Goal: Information Seeking & Learning: Compare options

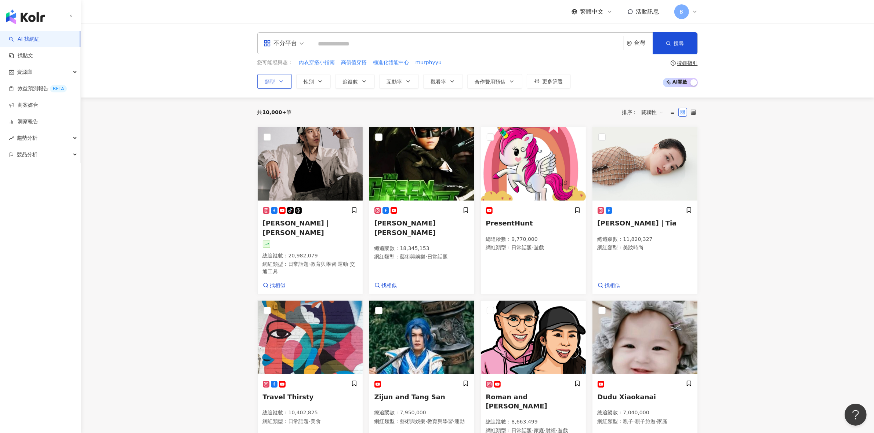
click at [284, 83] on icon "button" at bounding box center [281, 82] width 6 height 6
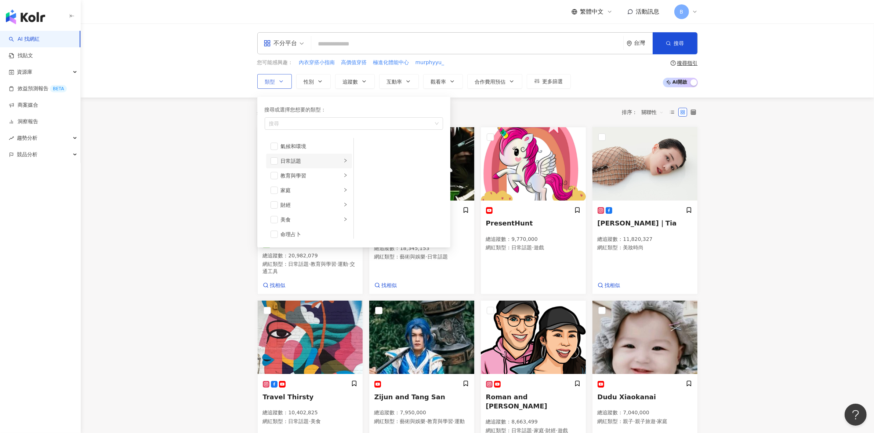
scroll to position [46, 0]
drag, startPoint x: 303, startPoint y: 175, endPoint x: 287, endPoint y: 175, distance: 15.4
click at [303, 175] on div "家庭" at bounding box center [311, 174] width 61 height 8
click at [274, 172] on span "button" at bounding box center [273, 174] width 7 height 7
click at [364, 145] on span "button" at bounding box center [363, 146] width 7 height 7
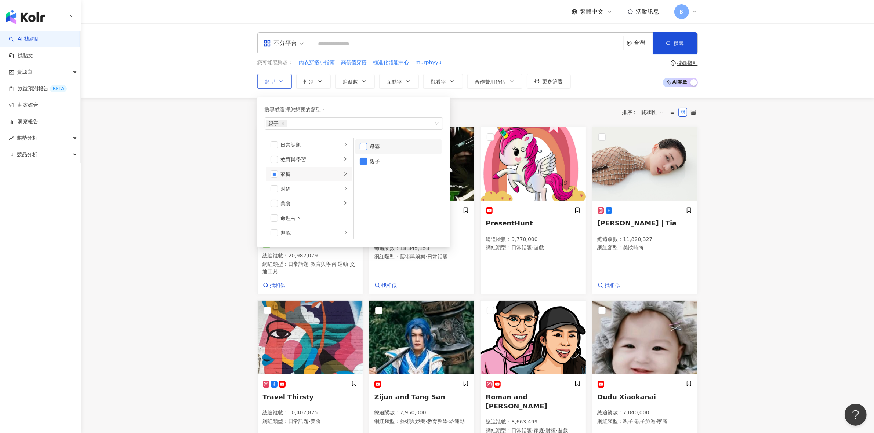
click at [365, 148] on span "button" at bounding box center [363, 146] width 7 height 7
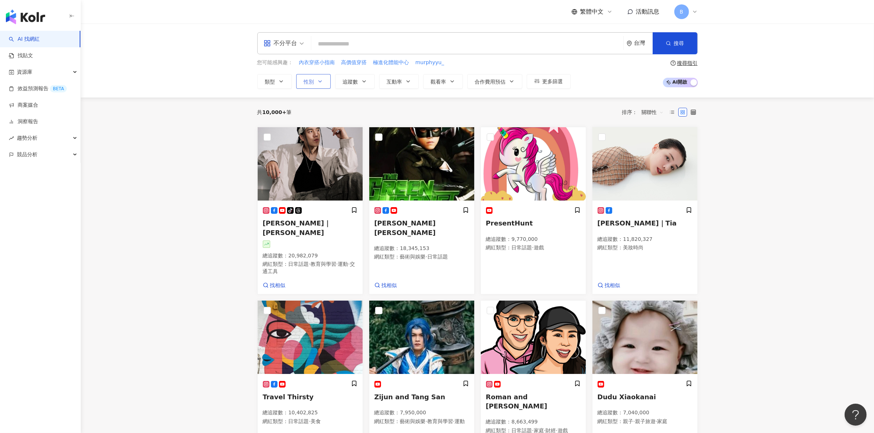
click at [304, 83] on span "性別" at bounding box center [309, 82] width 10 height 6
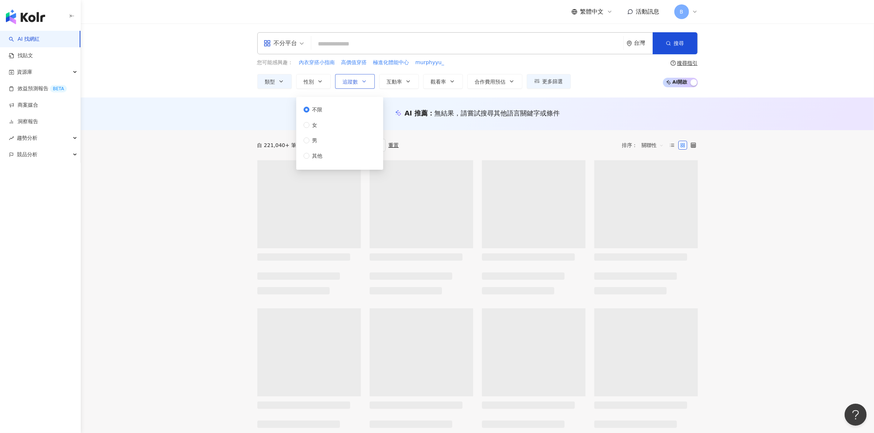
click at [356, 85] on button "追蹤數" at bounding box center [355, 81] width 40 height 15
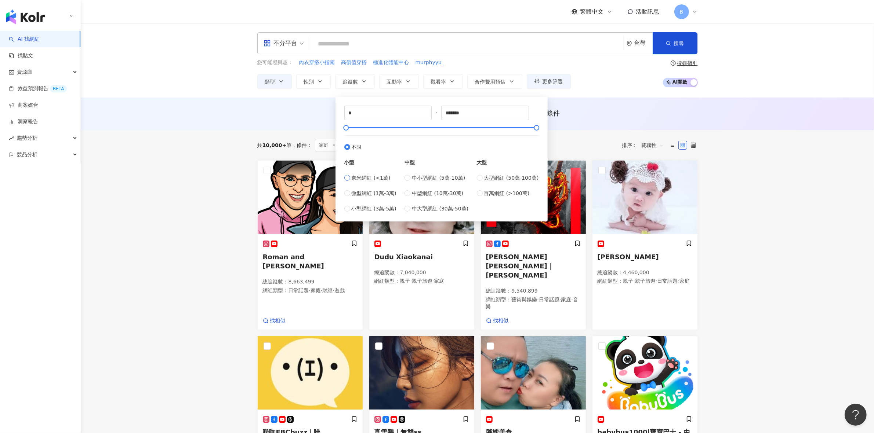
click at [369, 178] on span "奈米網紅 (<1萬)" at bounding box center [371, 178] width 39 height 8
type input "****"
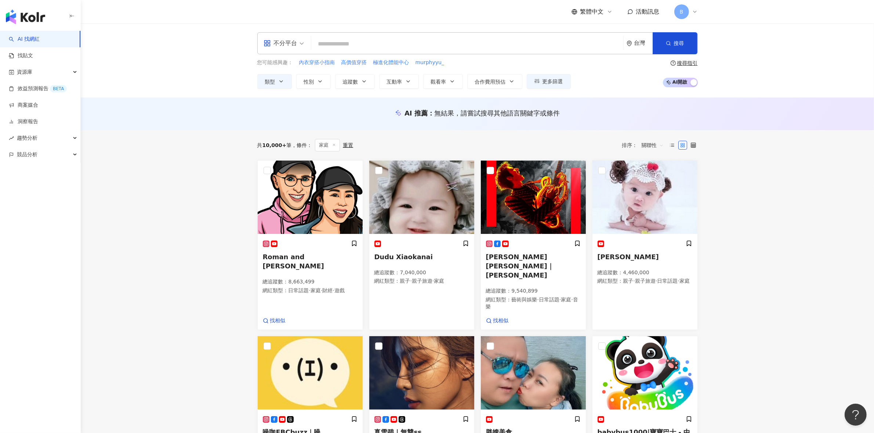
click at [559, 135] on div "共 10,000+ 筆 條件 ： 家庭 重置 排序： 關聯性" at bounding box center [477, 145] width 440 height 30
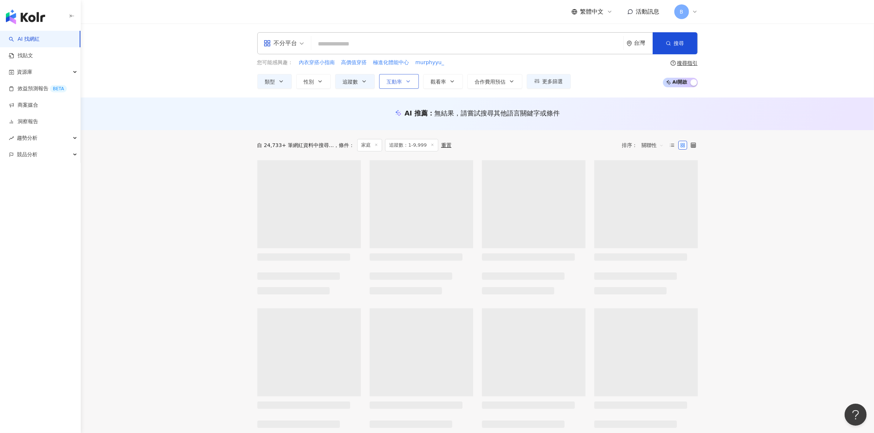
click at [399, 85] on button "互動率" at bounding box center [399, 81] width 40 height 15
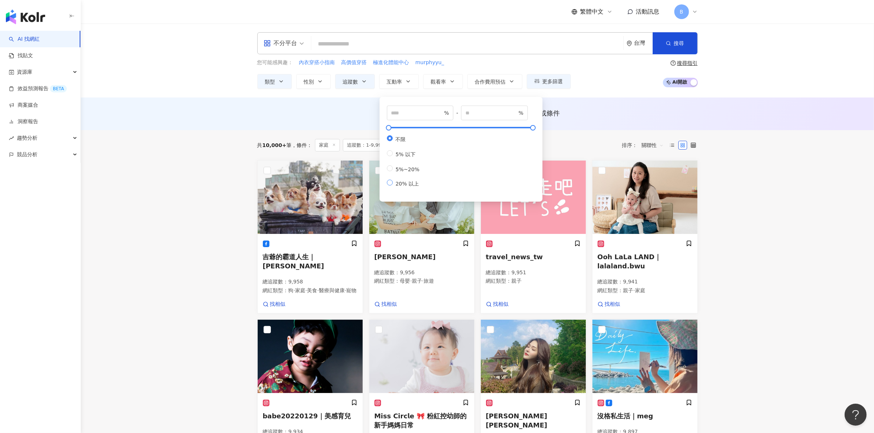
click at [409, 188] on label "20% 以上" at bounding box center [405, 184] width 36 height 8
type input "**"
click at [554, 147] on div "共 10,000+ 筆 條件 ： 家庭 追蹤數：1-9,999 重置 排序： 關聯性" at bounding box center [477, 145] width 440 height 12
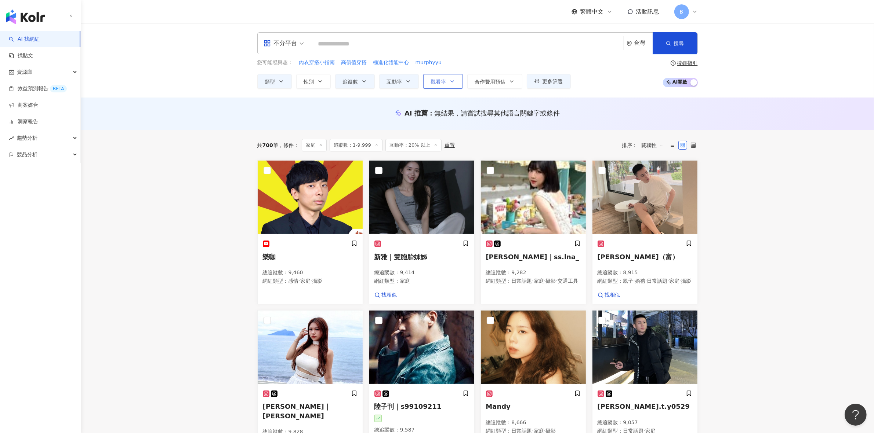
click at [450, 76] on button "觀看率" at bounding box center [443, 81] width 40 height 15
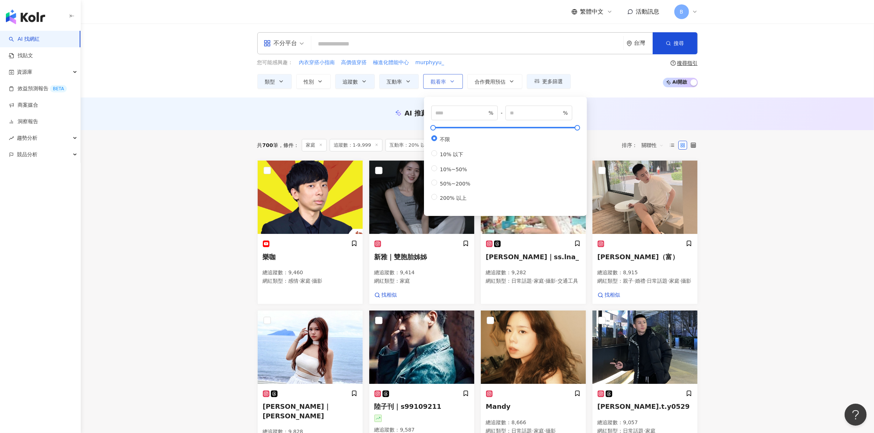
click at [450, 76] on button "觀看率" at bounding box center [443, 81] width 40 height 15
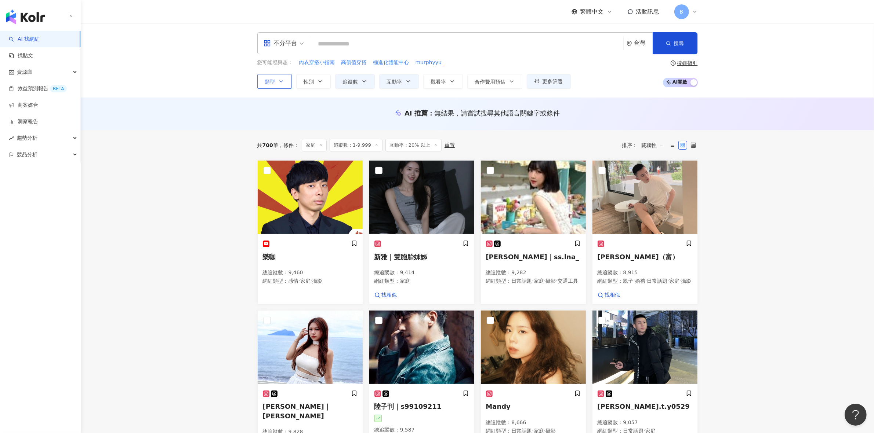
click at [284, 85] on button "類型" at bounding box center [274, 81] width 34 height 15
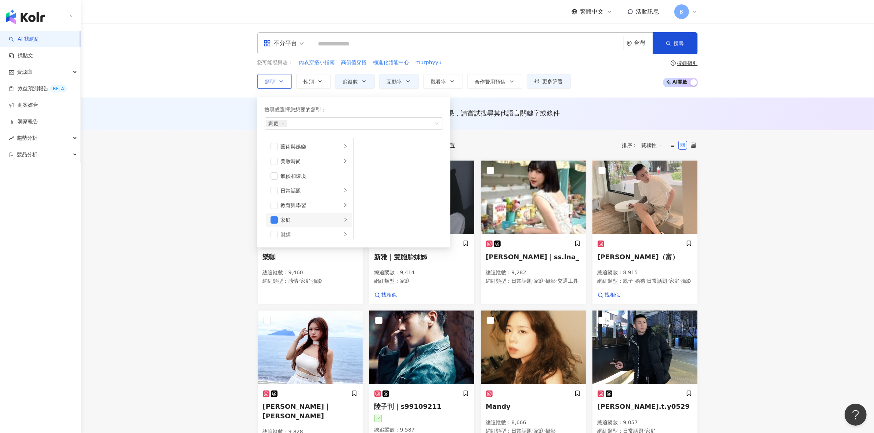
click at [333, 215] on li "家庭" at bounding box center [309, 220] width 86 height 15
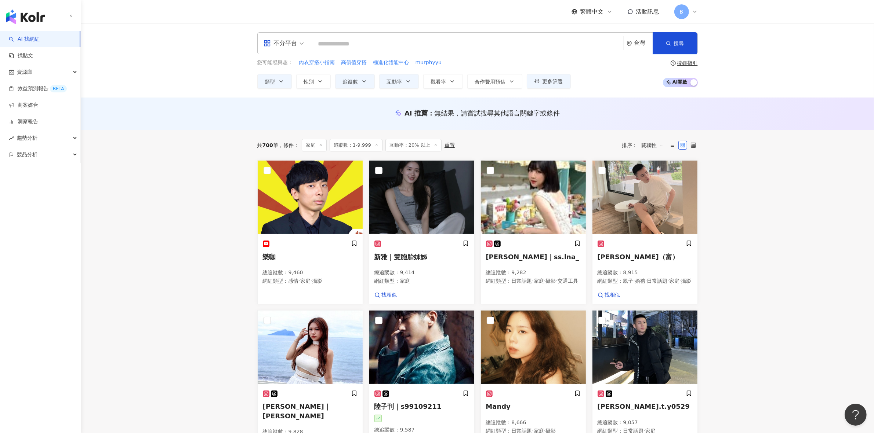
click at [844, 207] on main "不分平台 台灣 搜尋 bd6e9097-ea09-48f6-b690-0db2377f6dc4 肌肉山山jiroushanshan 1,979,961 追蹤者…" at bounding box center [477, 368] width 793 height 691
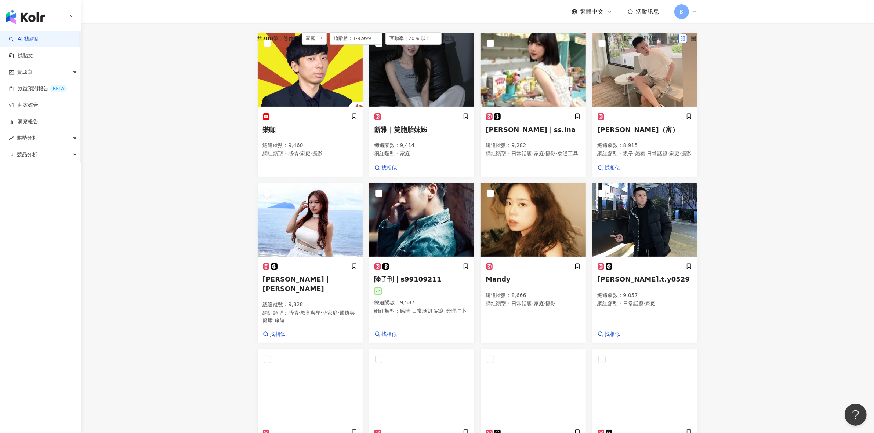
scroll to position [321, 0]
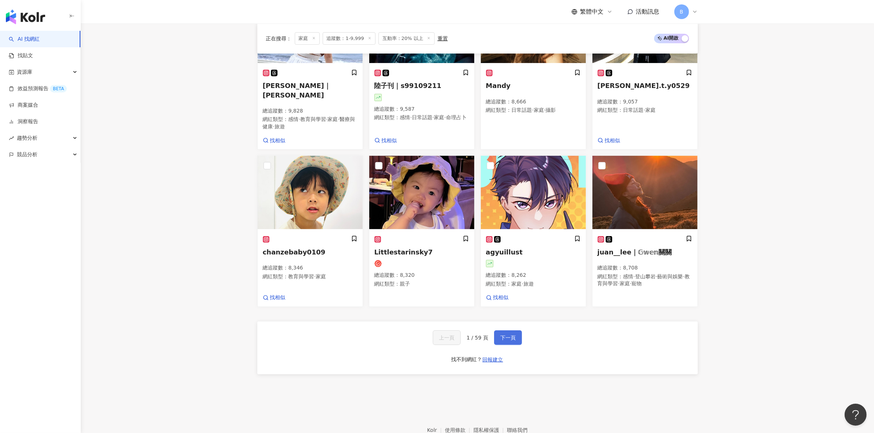
click at [511, 345] on button "下一頁" at bounding box center [508, 338] width 28 height 15
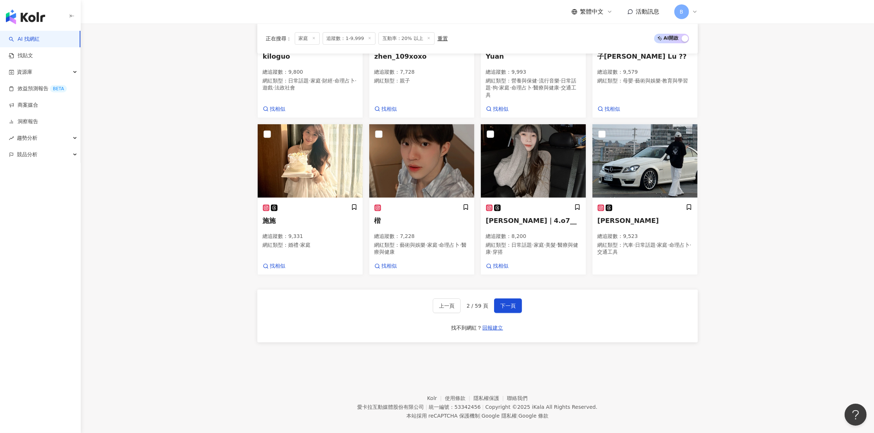
scroll to position [374, 0]
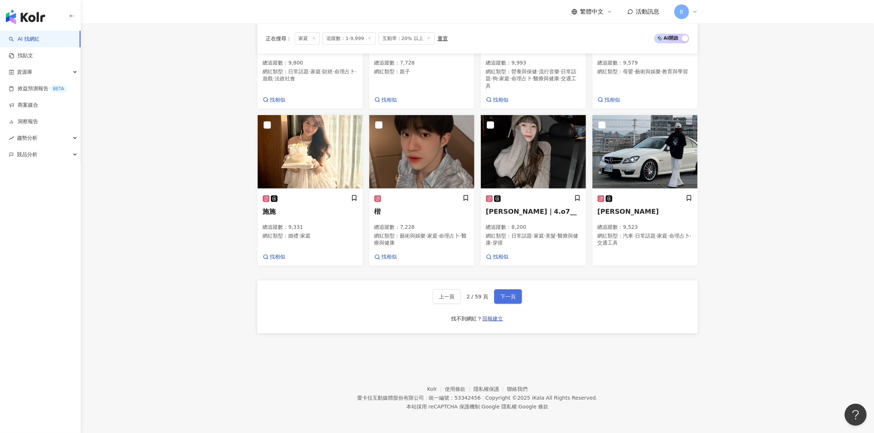
click at [507, 299] on span "下一頁" at bounding box center [507, 297] width 15 height 6
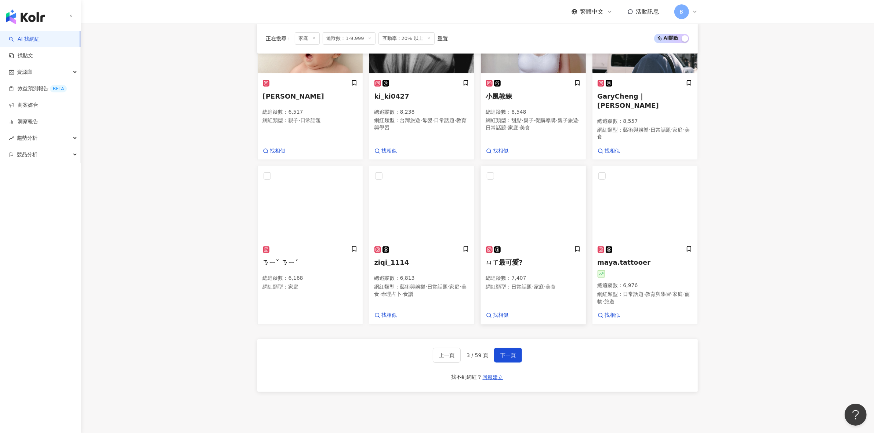
scroll to position [321, 0]
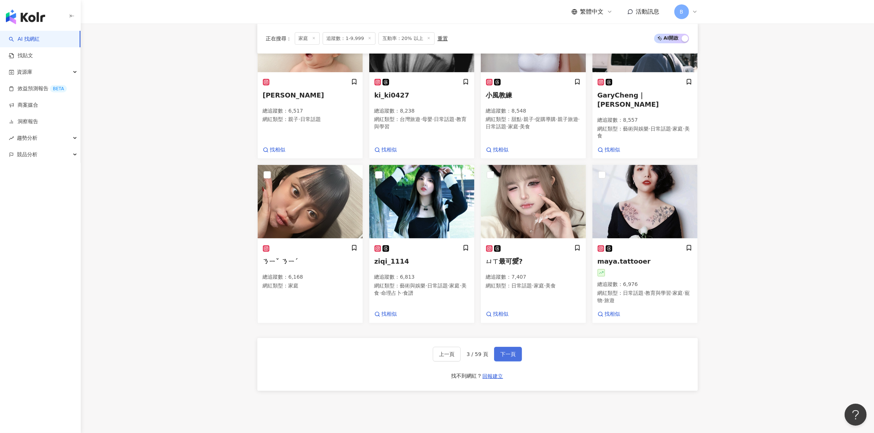
click at [515, 347] on button "下一頁" at bounding box center [508, 354] width 28 height 15
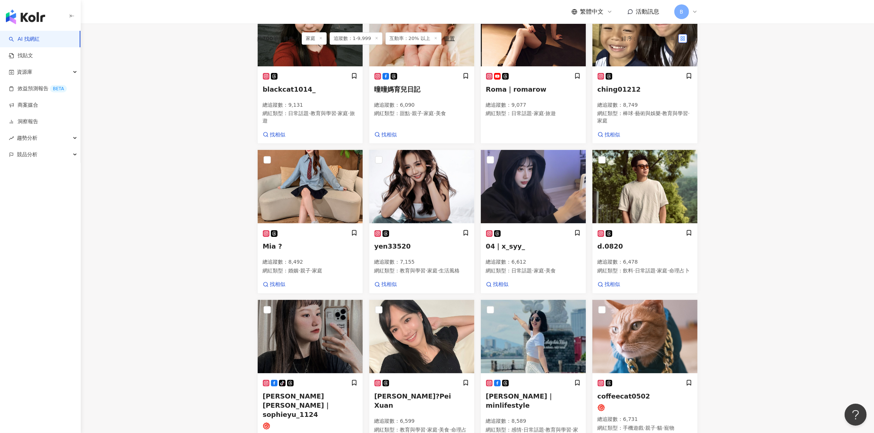
scroll to position [275, 0]
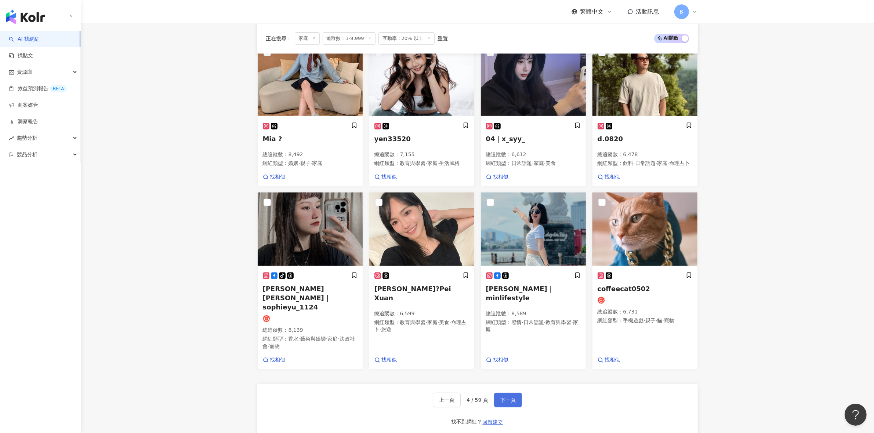
click at [507, 397] on span "下一頁" at bounding box center [507, 400] width 15 height 6
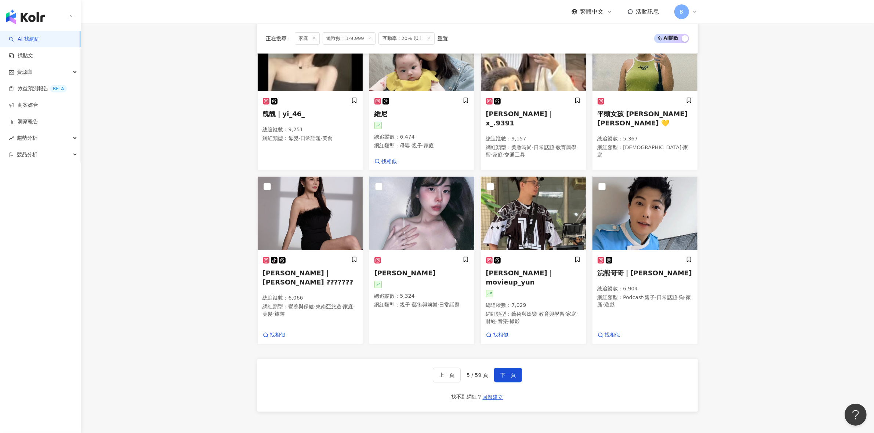
scroll to position [367, 0]
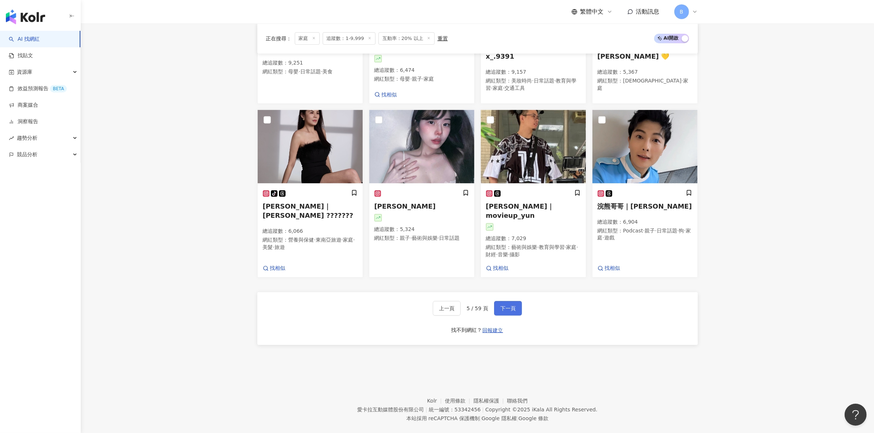
click at [514, 306] on span "下一頁" at bounding box center [507, 309] width 15 height 6
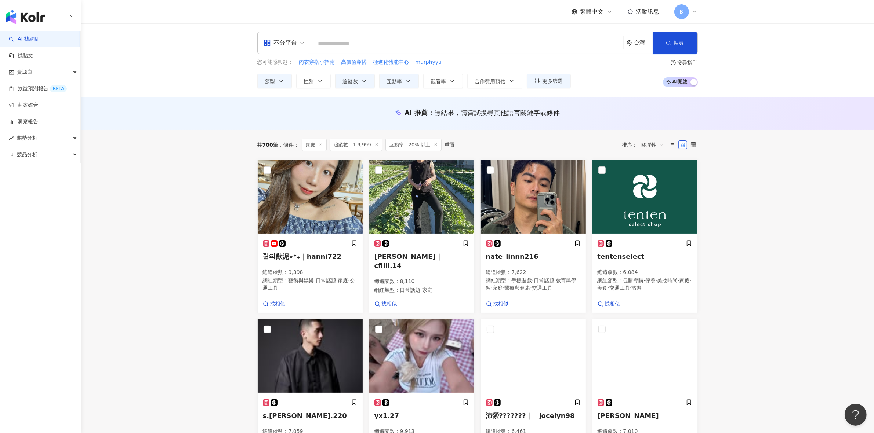
scroll to position [0, 0]
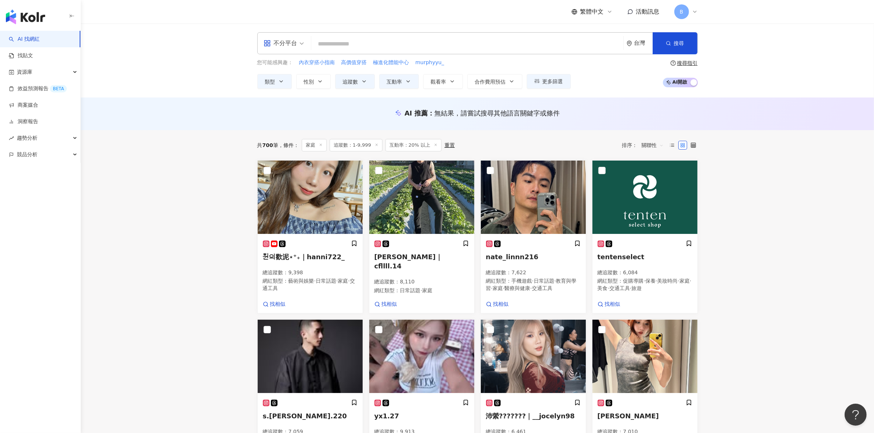
click at [365, 41] on input "search" at bounding box center [467, 44] width 306 height 14
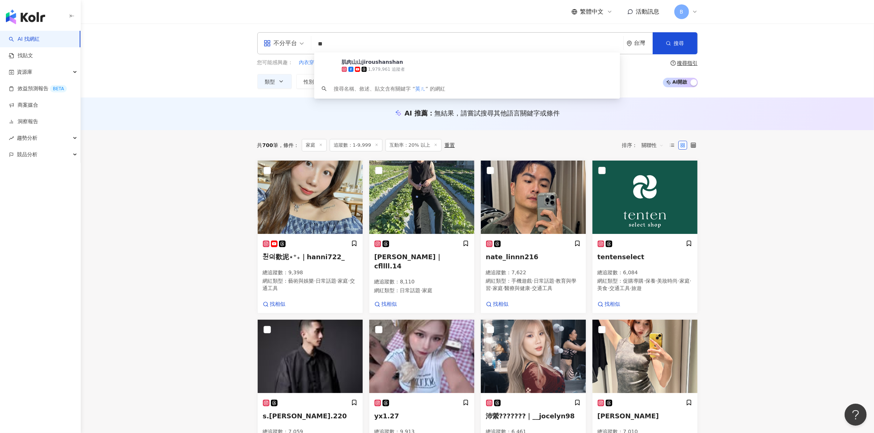
type input "*"
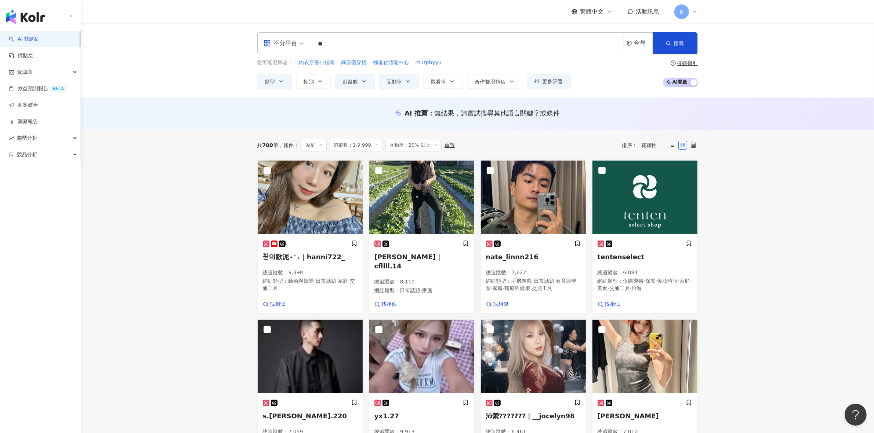
type input "**"
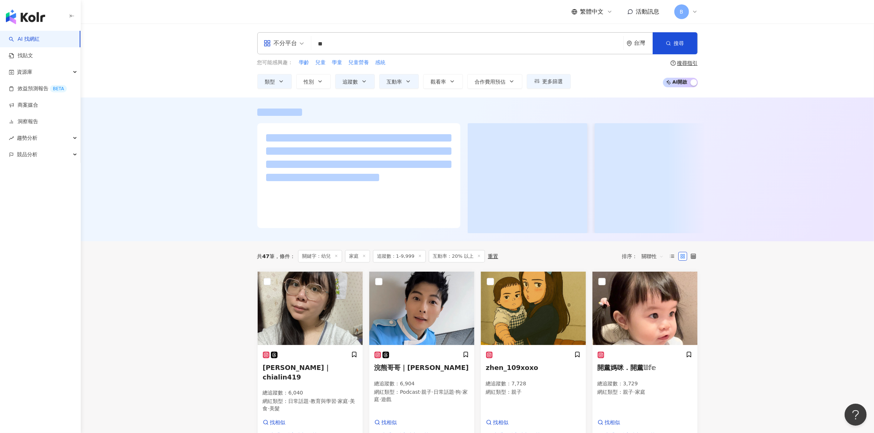
click at [710, 103] on div at bounding box center [477, 170] width 793 height 144
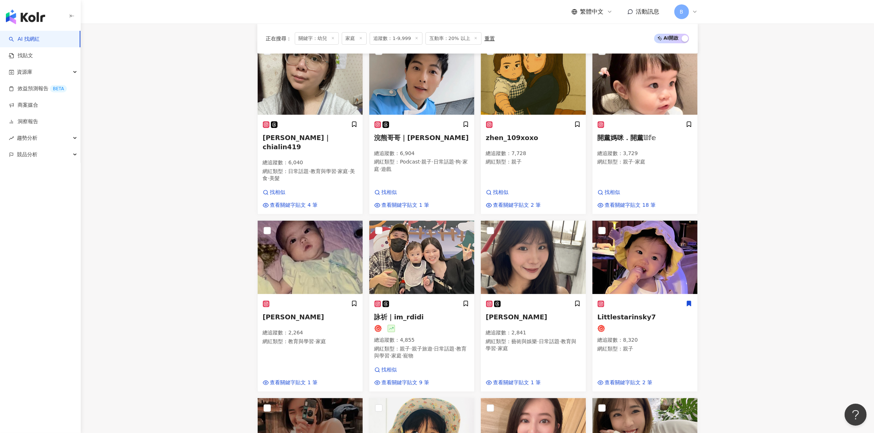
scroll to position [279, 0]
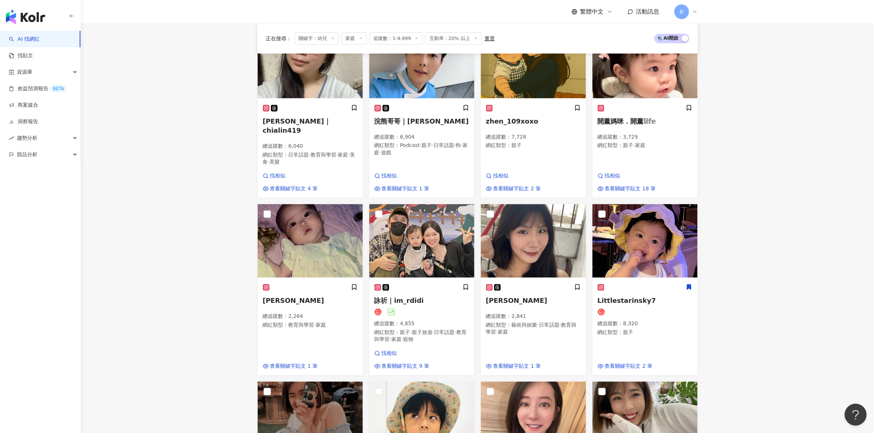
click at [770, 145] on main "不分平台 ** 台灣 搜尋 3d8ac18b-5f1a-4e82-8578-5027ad709a56 幼兒園園 2,008 追蹤者 嬰幼兒童裝🧸 4,189 …" at bounding box center [477, 262] width 793 height 1034
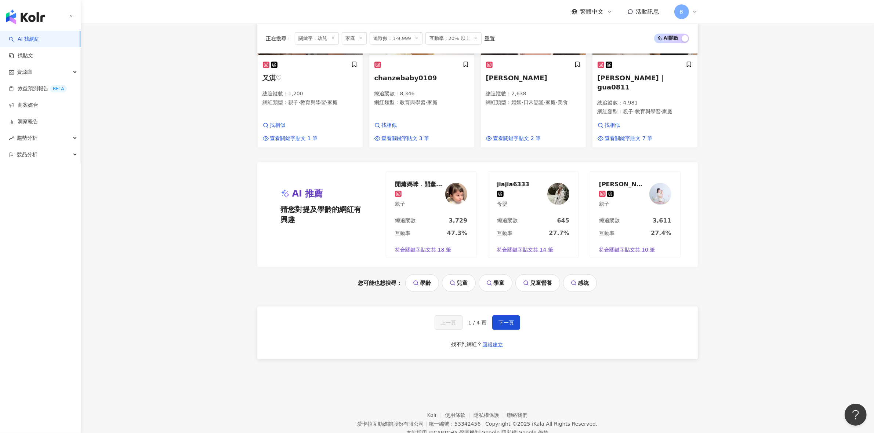
scroll to position [687, 0]
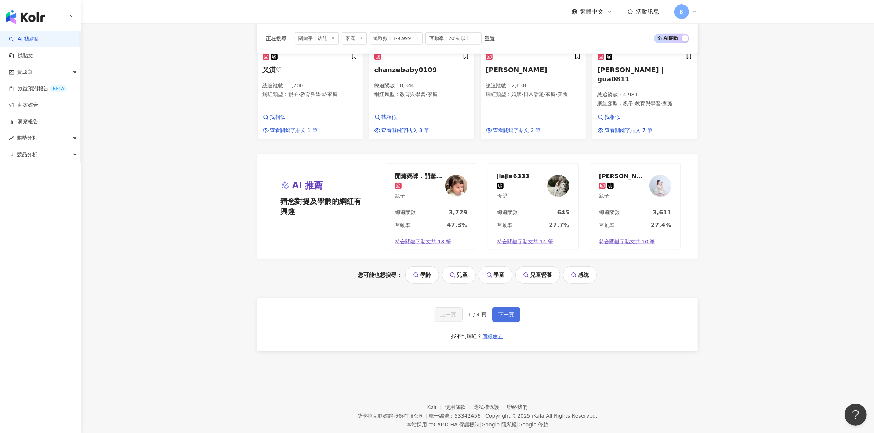
click at [505, 307] on button "下一頁" at bounding box center [506, 314] width 28 height 15
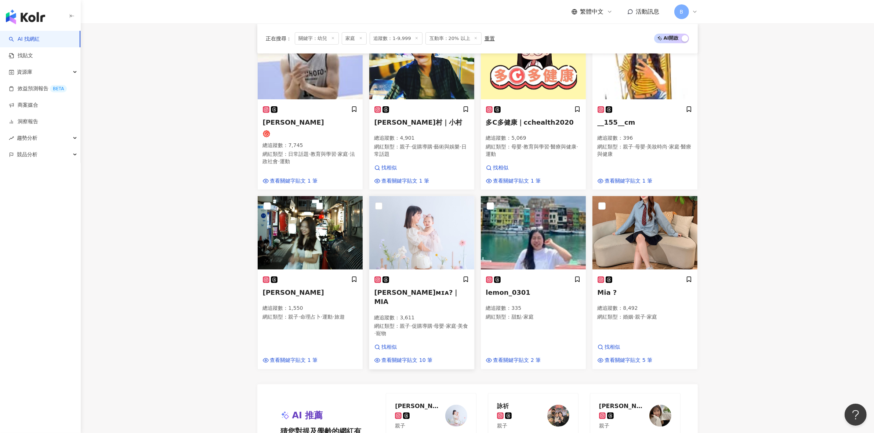
scroll to position [596, 0]
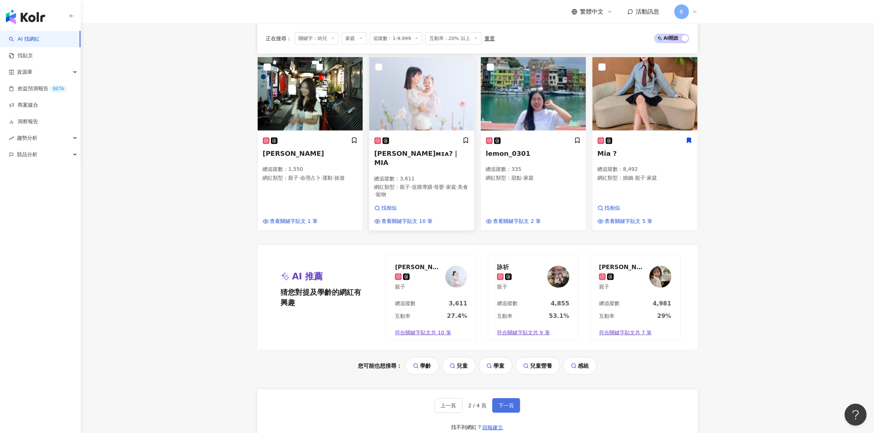
click at [504, 403] on span "下一頁" at bounding box center [505, 406] width 15 height 6
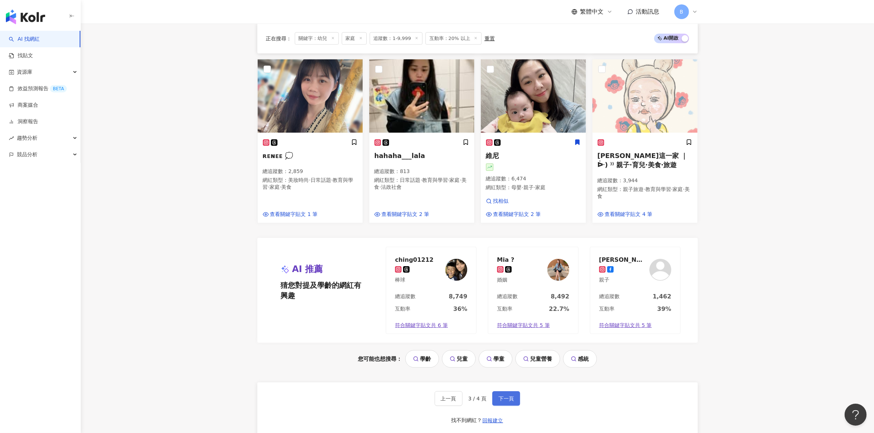
click at [498, 396] on span "下一頁" at bounding box center [505, 399] width 15 height 6
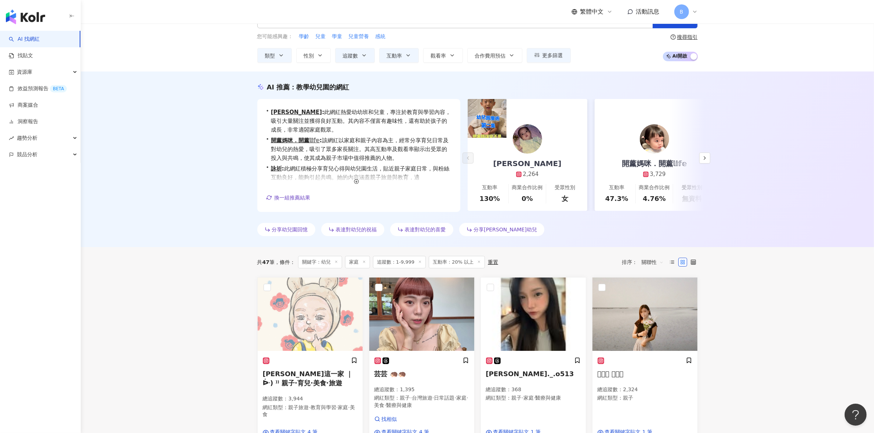
scroll to position [19, 0]
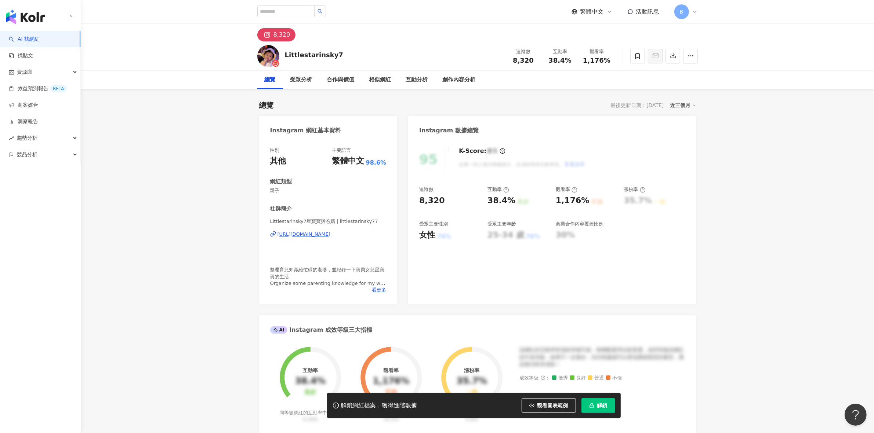
click at [596, 405] on button "解鎖" at bounding box center [598, 405] width 34 height 15
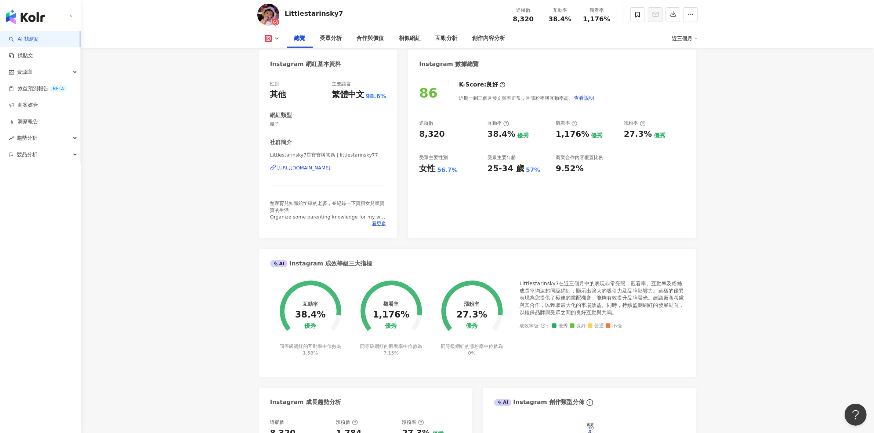
scroll to position [92, 0]
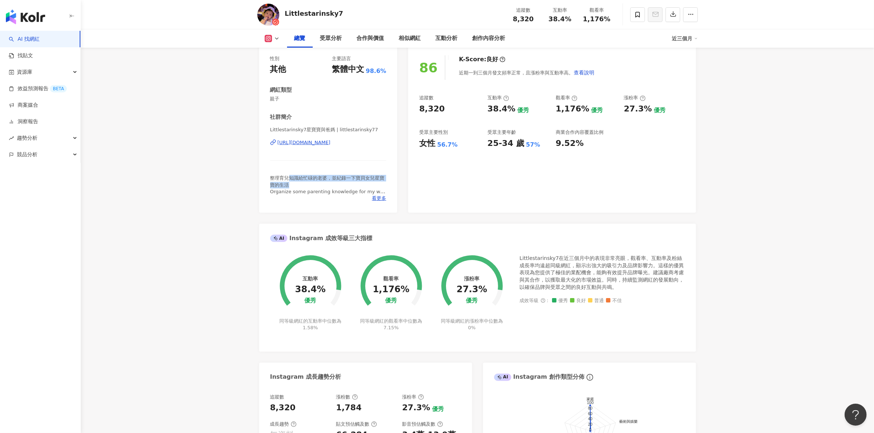
drag, startPoint x: 291, startPoint y: 176, endPoint x: 296, endPoint y: 184, distance: 8.8
click at [296, 184] on div "整理育兒知識給忙碌的老婆，並紀錄一下寶貝女兒星寶寶的生活 Organize some parenting knowledge for my wife whil…" at bounding box center [328, 185] width 116 height 20
drag, startPoint x: 298, startPoint y: 179, endPoint x: 299, endPoint y: 183, distance: 4.8
click at [299, 183] on div "整理育兒知識給忙碌的老婆，並紀錄一下寶貝女兒星寶寶的生活 Organize some parenting knowledge for my wife whil…" at bounding box center [328, 185] width 116 height 20
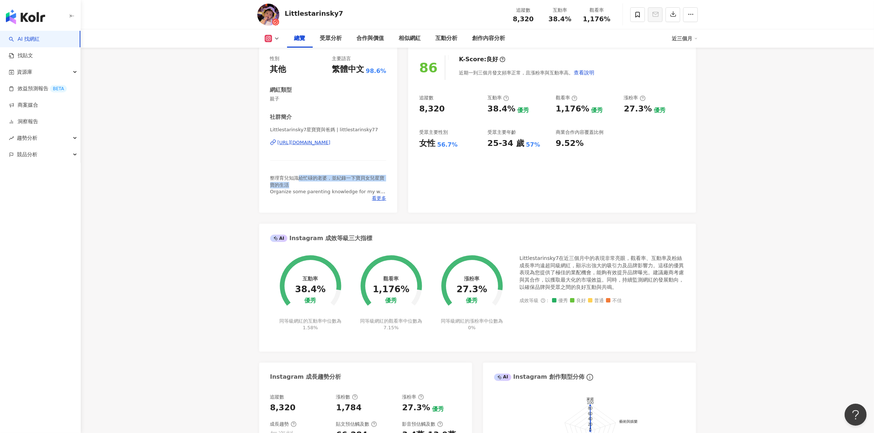
click at [299, 183] on div "整理育兒知識給忙碌的老婆，並紀錄一下寶貝女兒星寶寶的生活 Organize some parenting knowledge for my wife whil…" at bounding box center [328, 185] width 116 height 20
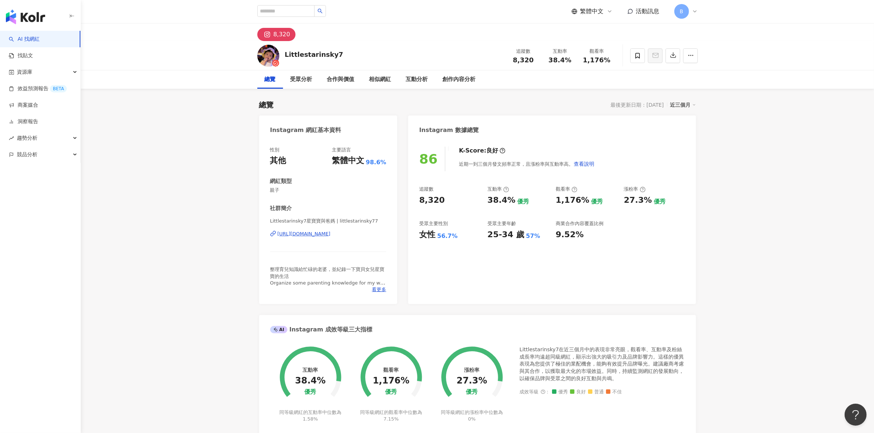
scroll to position [0, 0]
click at [331, 236] on div "https://www.instagram.com/littlestarinsky77/" at bounding box center [303, 234] width 53 height 7
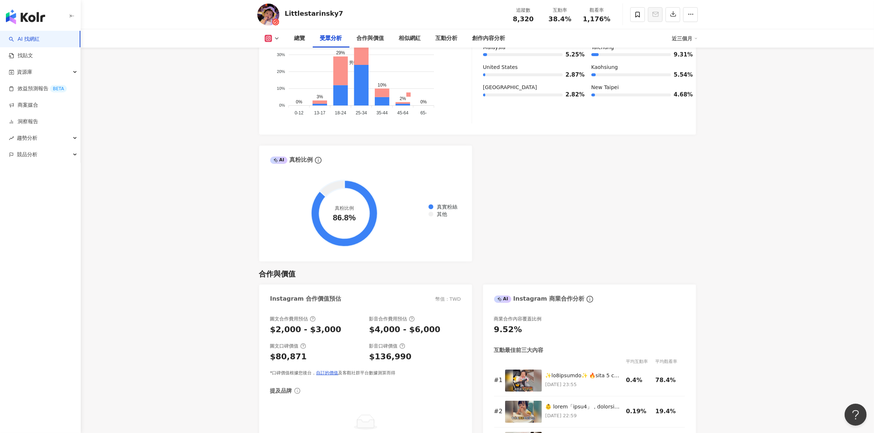
scroll to position [963, 0]
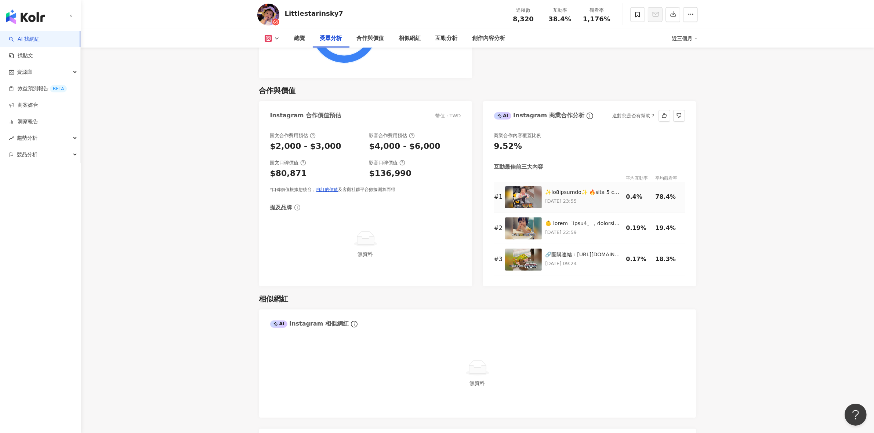
click at [599, 199] on p "2025/8/18 23:55" at bounding box center [583, 201] width 77 height 8
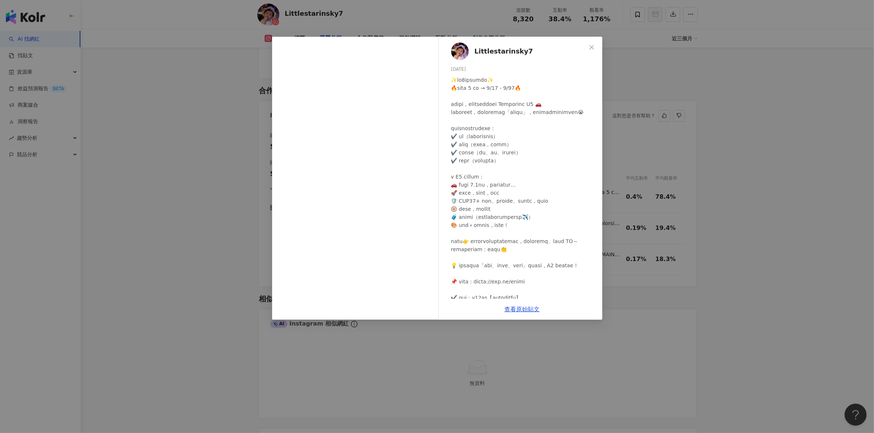
click at [753, 128] on div "Littlestarinsky7 2025/8/18 21 12 6,527 查看原始貼文" at bounding box center [437, 216] width 874 height 433
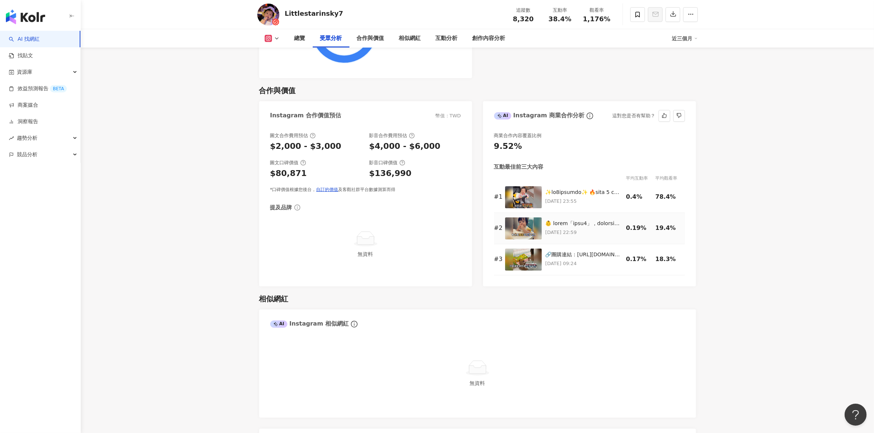
click at [582, 223] on div at bounding box center [583, 223] width 77 height 7
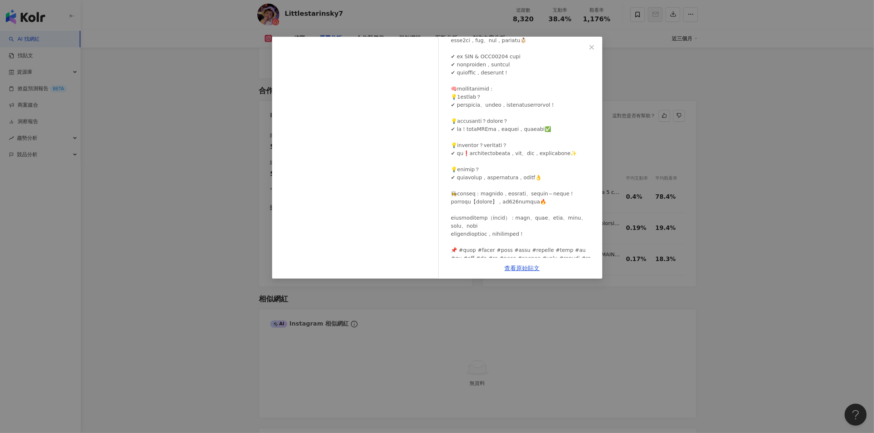
scroll to position [138, 0]
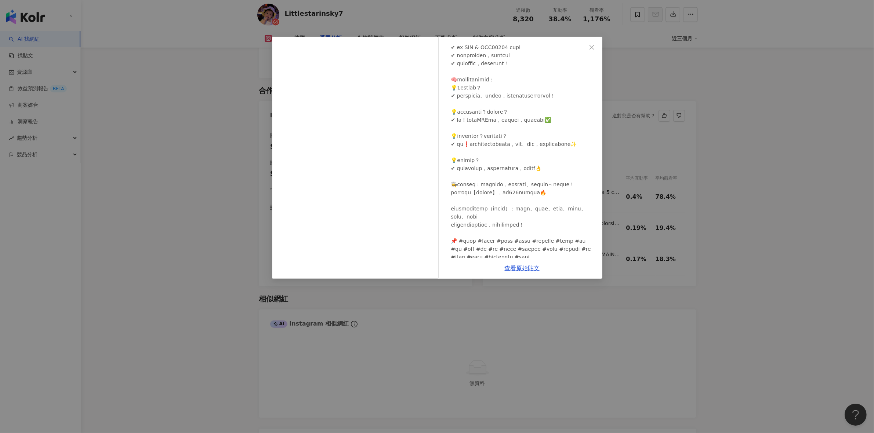
click at [729, 170] on div "Littlestarinsky7 2025/7/22 16 1,610 查看原始貼文" at bounding box center [437, 216] width 874 height 433
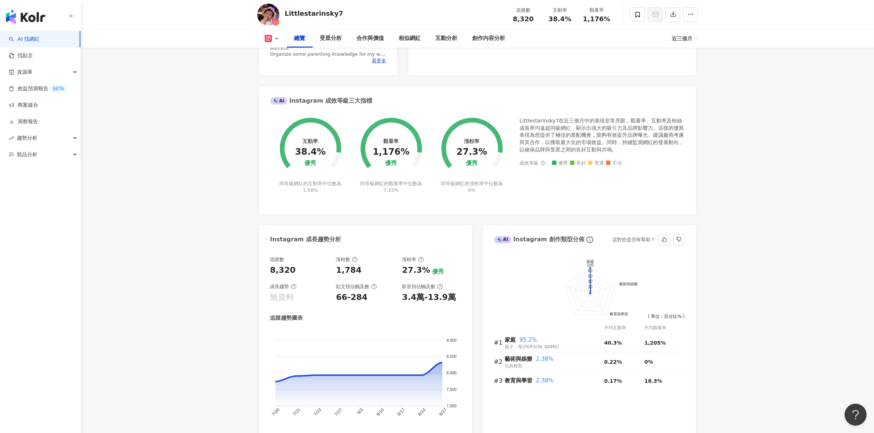
scroll to position [0, 0]
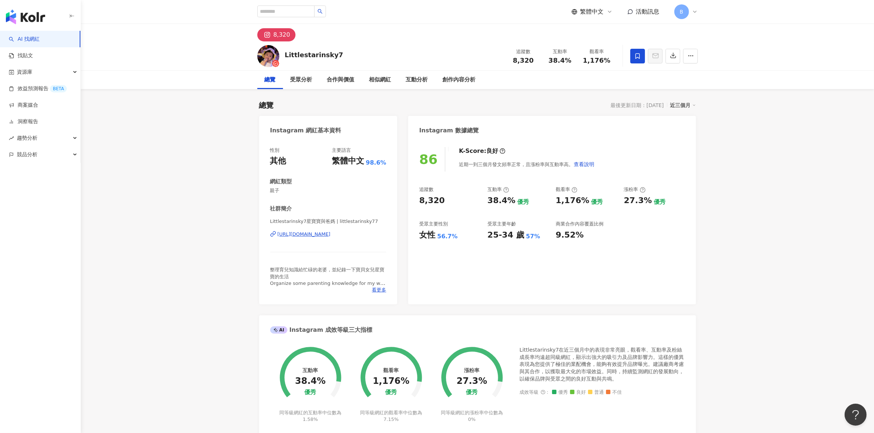
click at [636, 58] on icon at bounding box center [637, 56] width 7 height 7
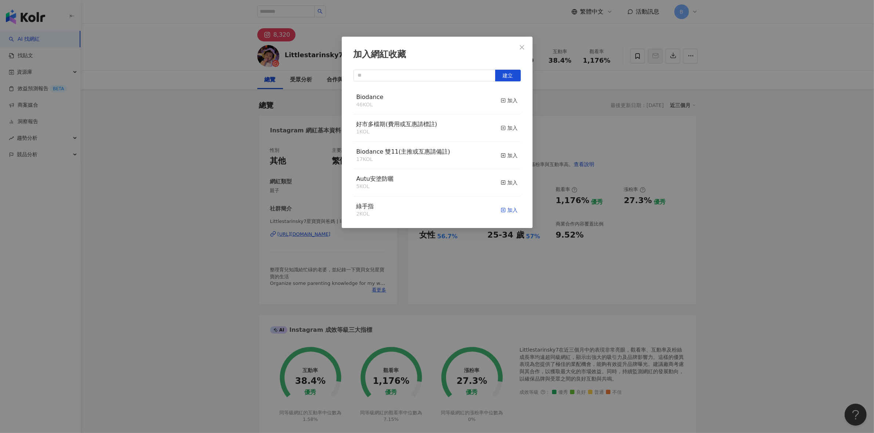
click at [500, 211] on div "加入" at bounding box center [508, 210] width 17 height 8
click at [520, 45] on icon "close" at bounding box center [522, 47] width 4 height 4
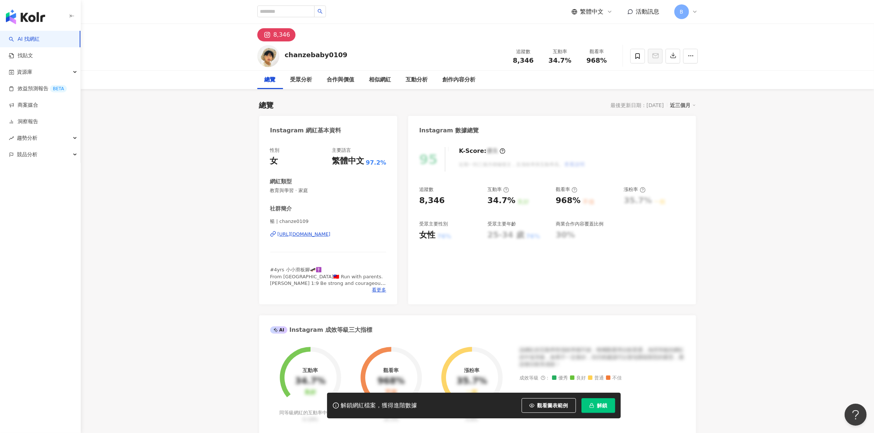
click at [601, 408] on span "解鎖" at bounding box center [602, 406] width 10 height 6
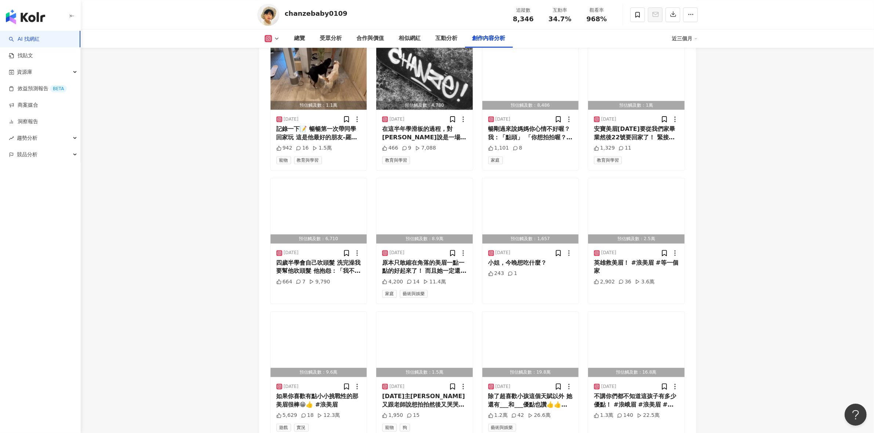
scroll to position [2432, 0]
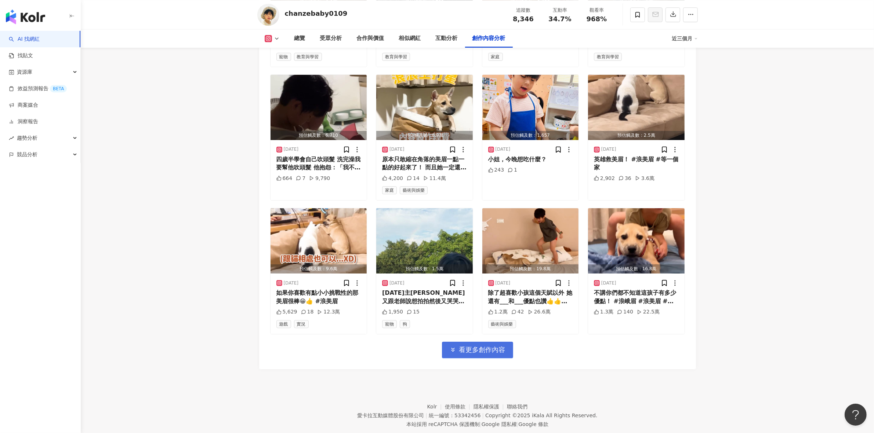
click at [494, 342] on button "看更多創作內容" at bounding box center [477, 350] width 71 height 17
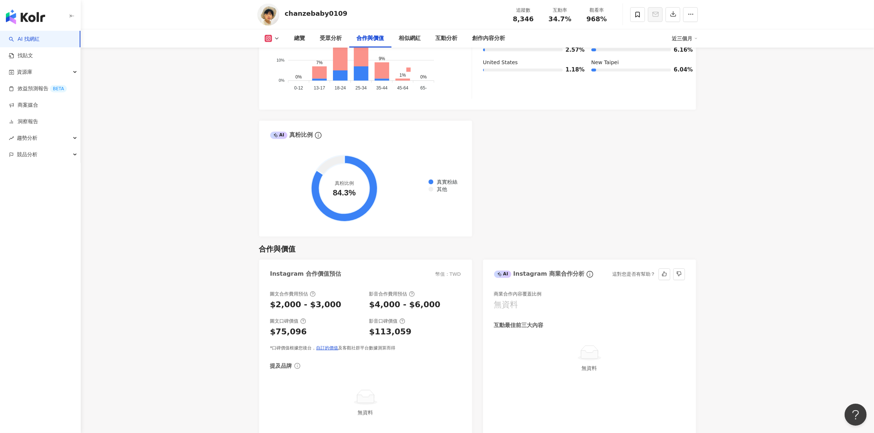
scroll to position [689, 0]
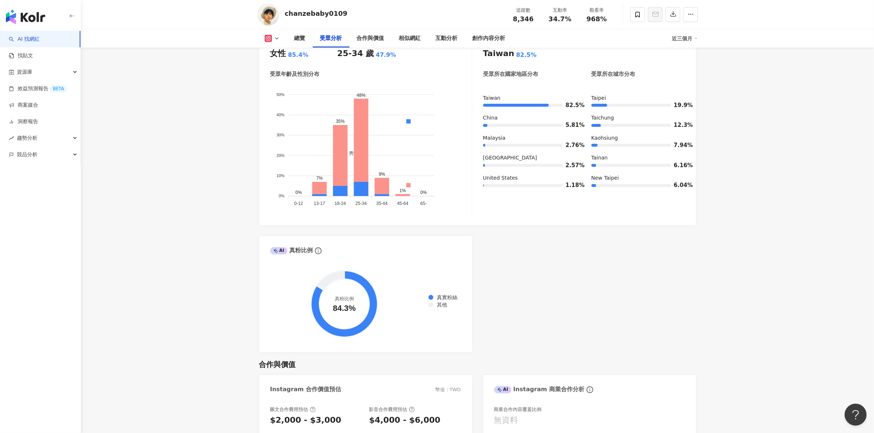
click at [270, 40] on g at bounding box center [268, 38] width 7 height 7
click at [298, 57] on li "Instagram" at bounding box center [283, 52] width 53 height 17
click at [298, 57] on div "85.4%" at bounding box center [298, 55] width 21 height 8
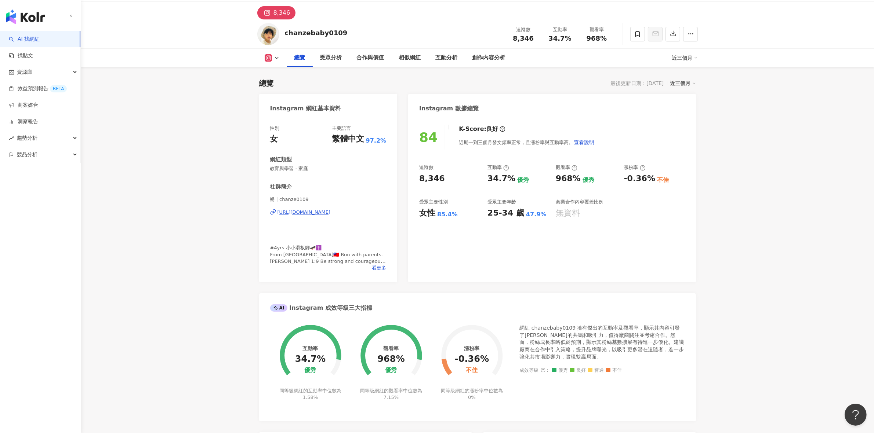
scroll to position [0, 0]
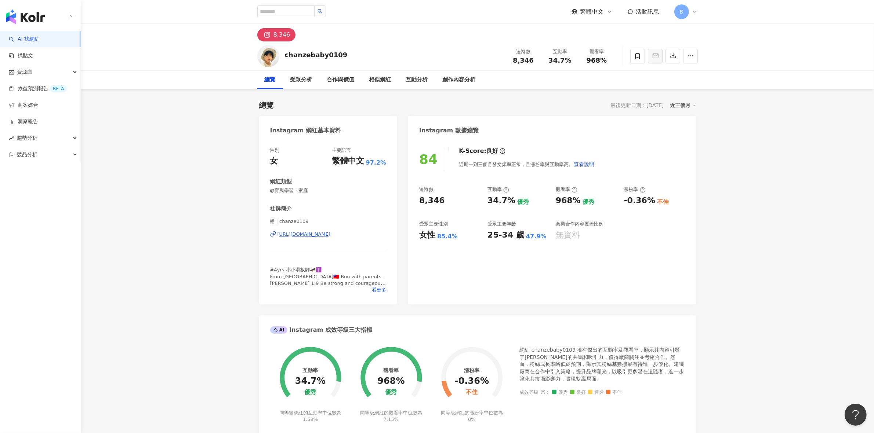
click at [329, 232] on div "https://www.instagram.com/chanze0109/" at bounding box center [303, 234] width 53 height 7
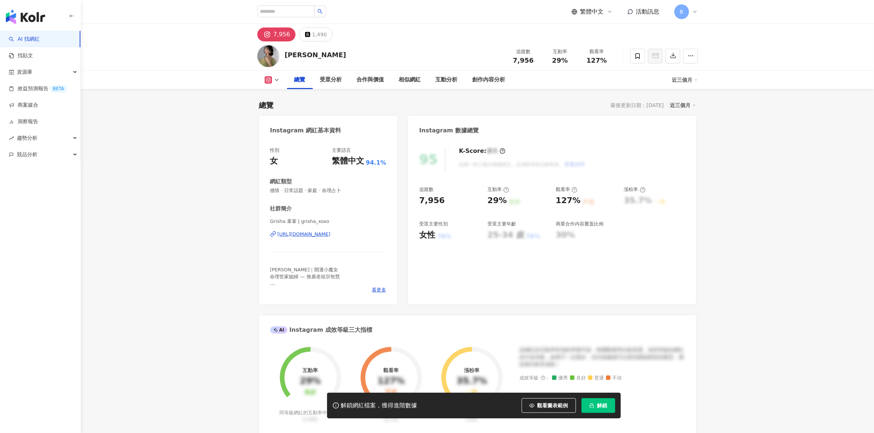
click at [300, 235] on div "[URL][DOMAIN_NAME]" at bounding box center [303, 234] width 53 height 7
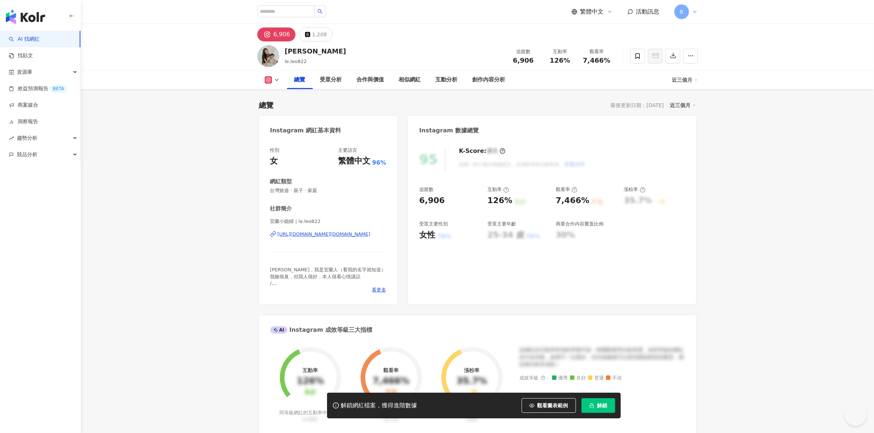
click at [602, 406] on span "解鎖" at bounding box center [602, 406] width 10 height 6
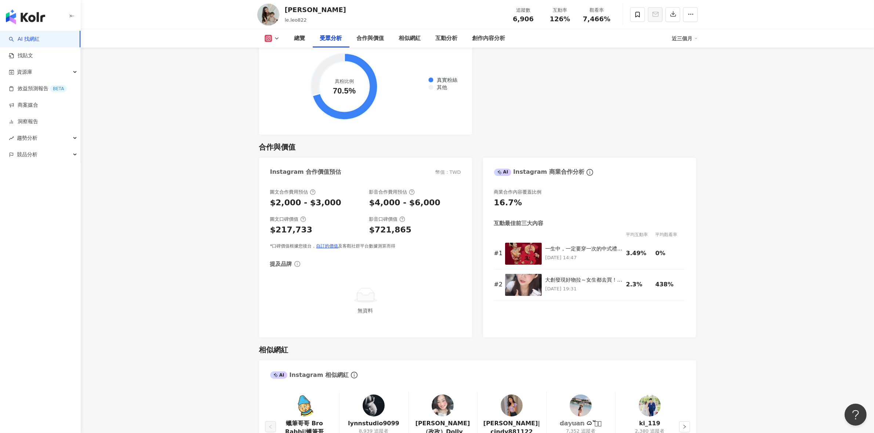
scroll to position [917, 0]
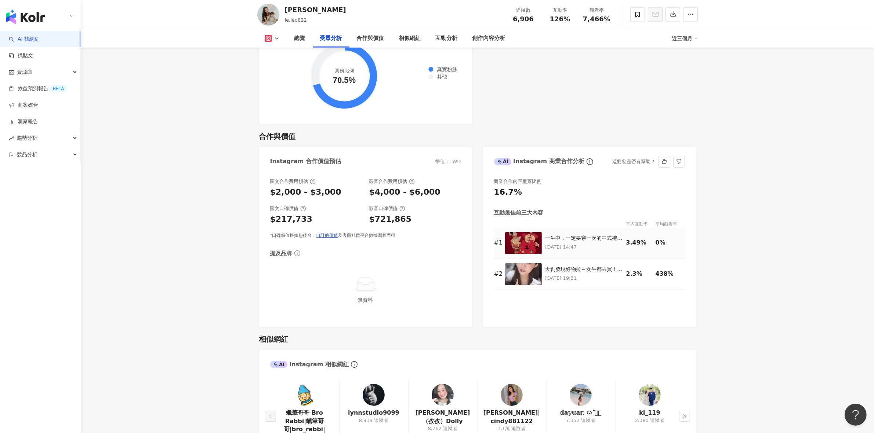
click at [527, 248] on img at bounding box center [523, 243] width 37 height 22
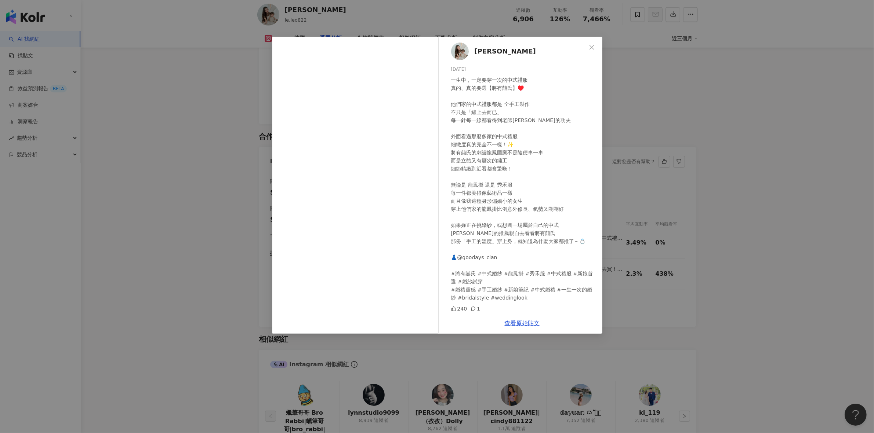
click at [666, 130] on div "李ʟee 2025/10/7 240 1 查看原始貼文" at bounding box center [437, 216] width 874 height 433
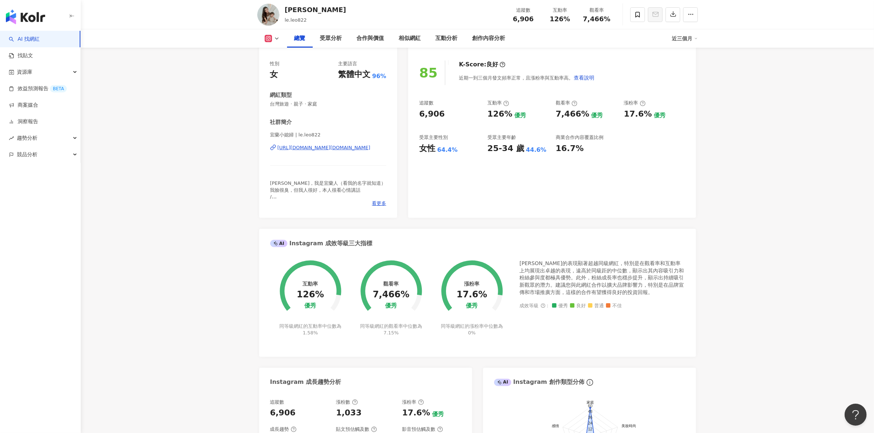
scroll to position [0, 0]
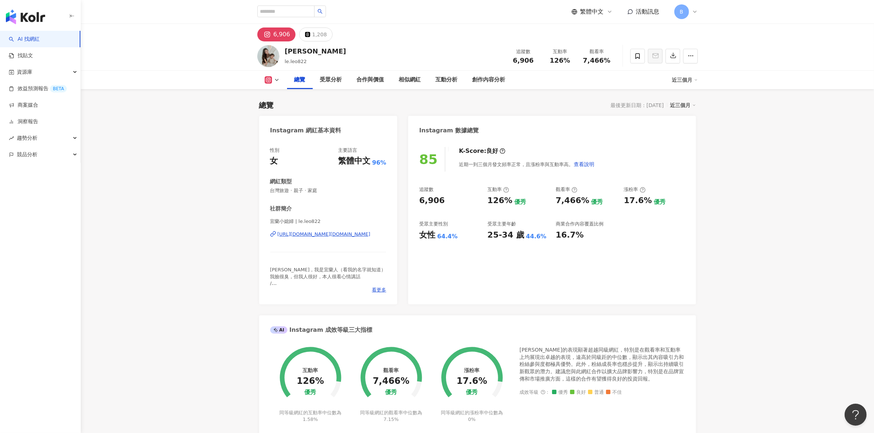
click at [346, 232] on div "https://www.instagram.com/le.leo822/" at bounding box center [323, 234] width 93 height 7
click at [637, 54] on icon at bounding box center [637, 56] width 7 height 7
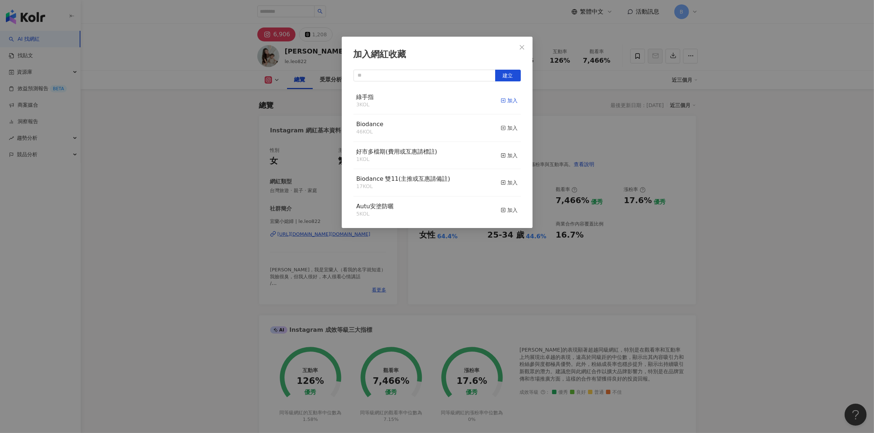
click at [500, 101] on div "加入" at bounding box center [508, 101] width 17 height 8
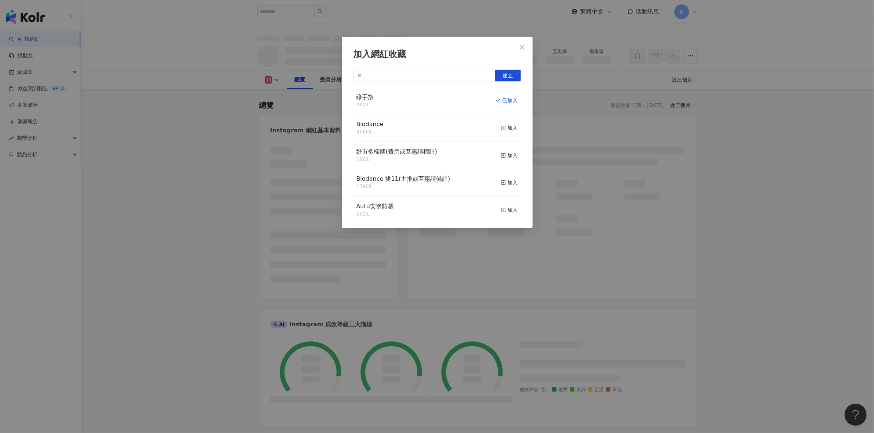
click at [519, 45] on icon "close" at bounding box center [522, 47] width 6 height 6
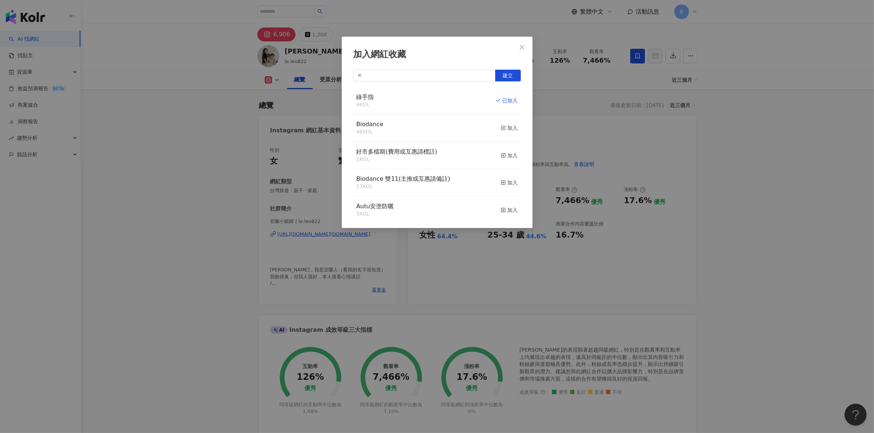
click at [521, 45] on div "加入網紅收藏 建立 綠手指 4 KOL 已加入 Biodance 46 KOL 加入 好市多檔期(費用或互惠請標註) 1 KOL 加入 Biodance 雙1…" at bounding box center [437, 216] width 874 height 433
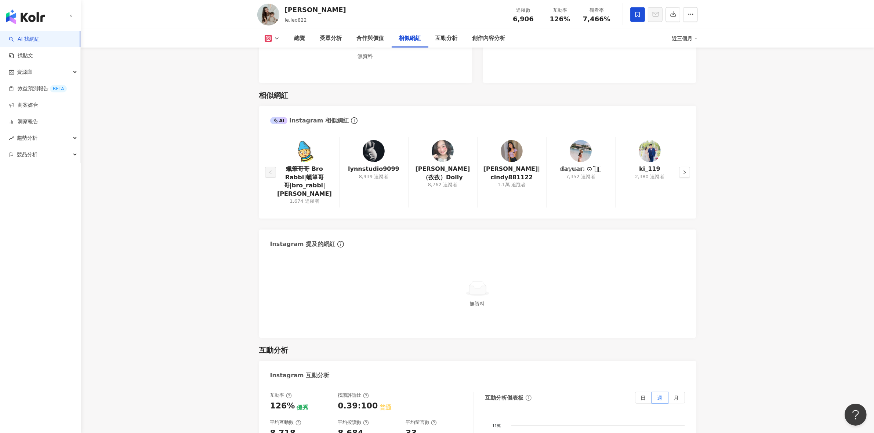
scroll to position [1193, 0]
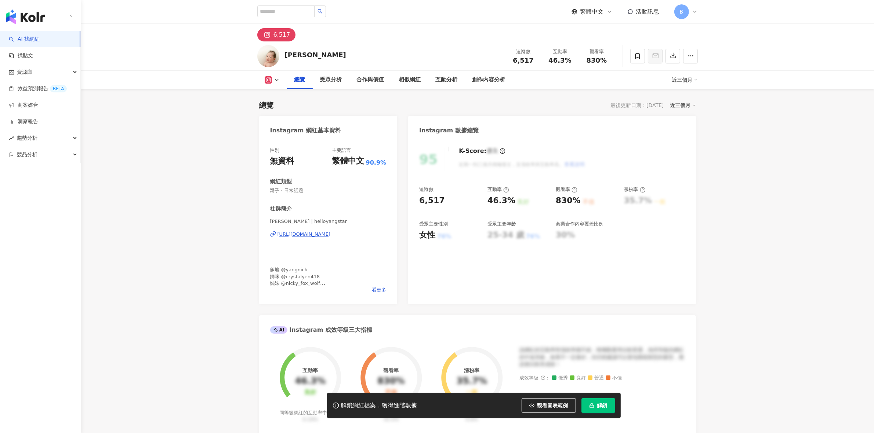
click at [602, 406] on span "解鎖" at bounding box center [602, 406] width 10 height 6
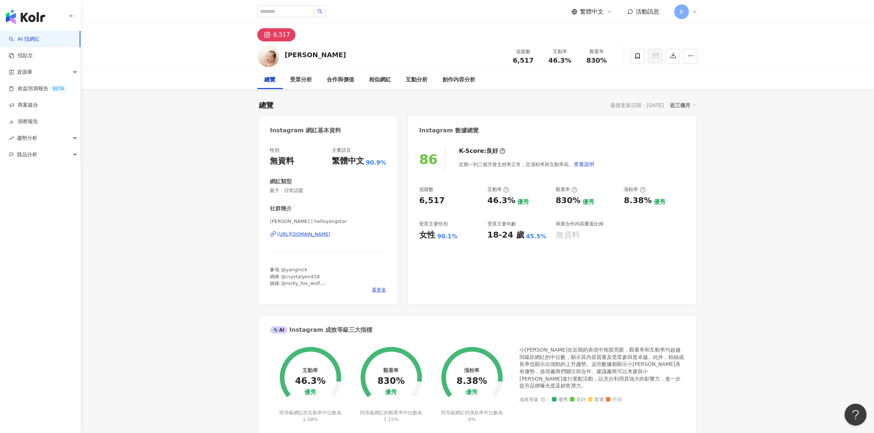
click at [331, 234] on div "[URL][DOMAIN_NAME]" at bounding box center [303, 234] width 53 height 7
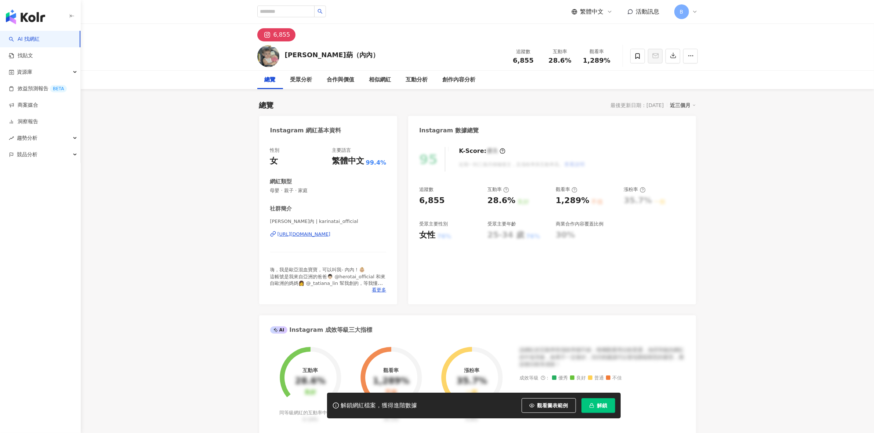
click at [600, 404] on span "解鎖" at bounding box center [602, 406] width 10 height 6
click at [331, 234] on div "https://www.instagram.com/karinatai_official/" at bounding box center [303, 234] width 53 height 7
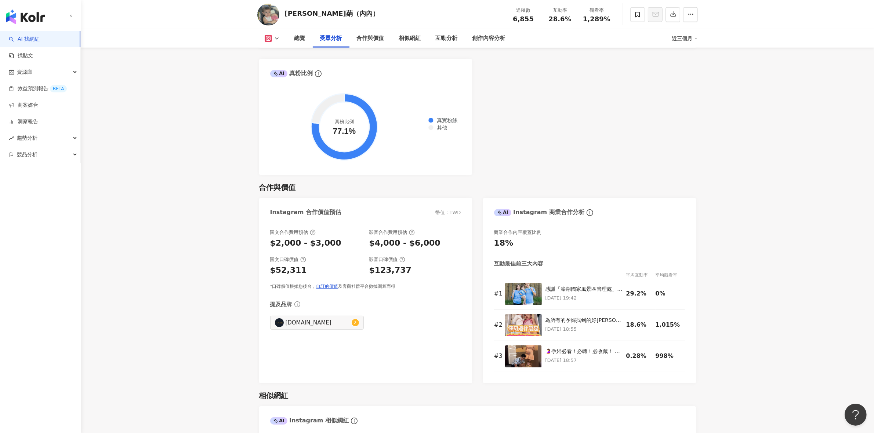
scroll to position [917, 0]
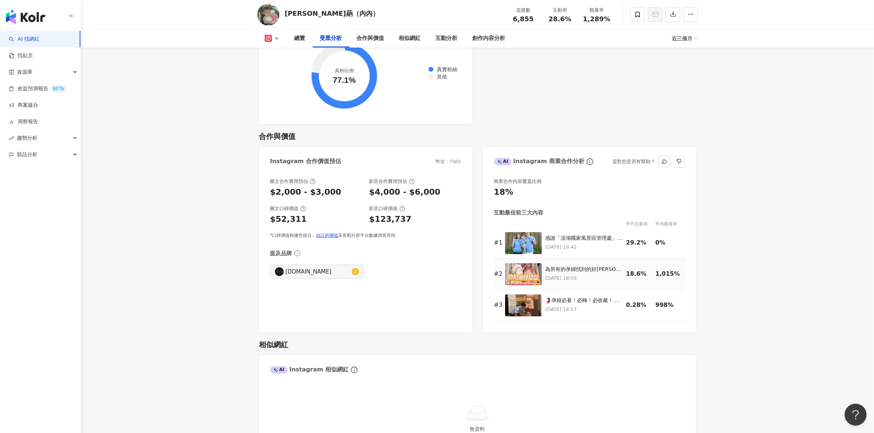
click at [522, 273] on img at bounding box center [523, 274] width 37 height 22
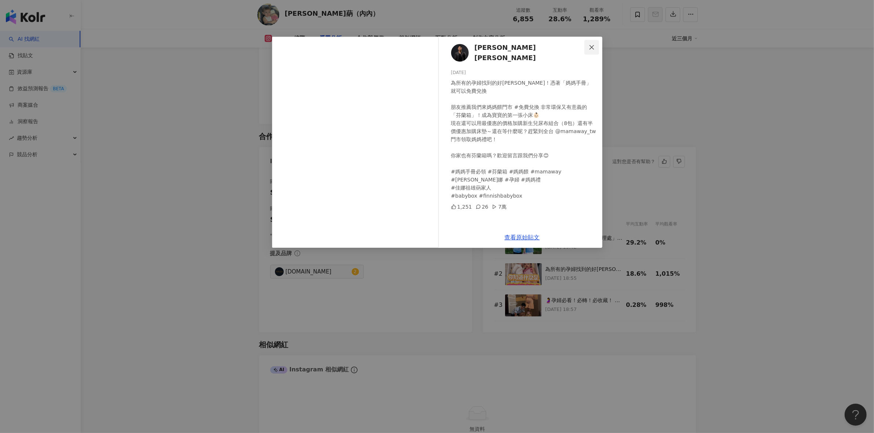
click at [586, 43] on button "Close" at bounding box center [591, 47] width 15 height 15
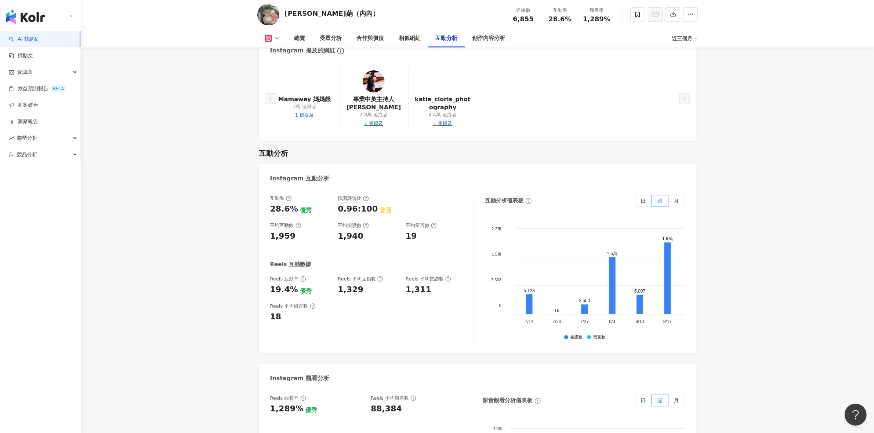
scroll to position [1468, 0]
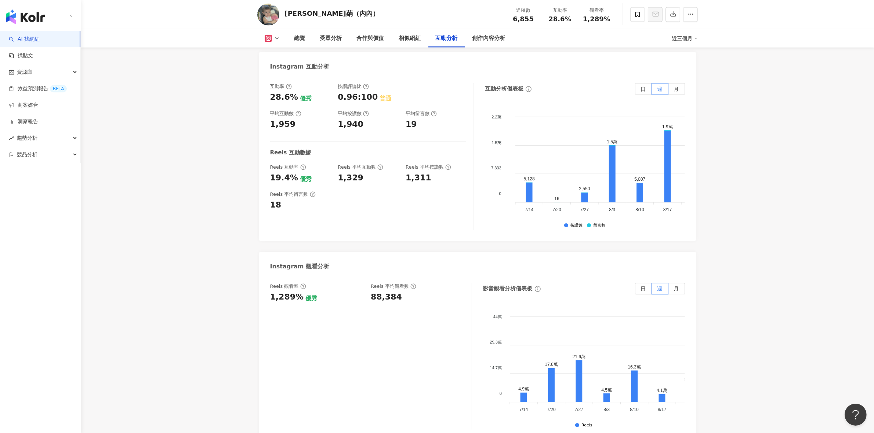
drag, startPoint x: 672, startPoint y: 28, endPoint x: 787, endPoint y: 106, distance: 139.7
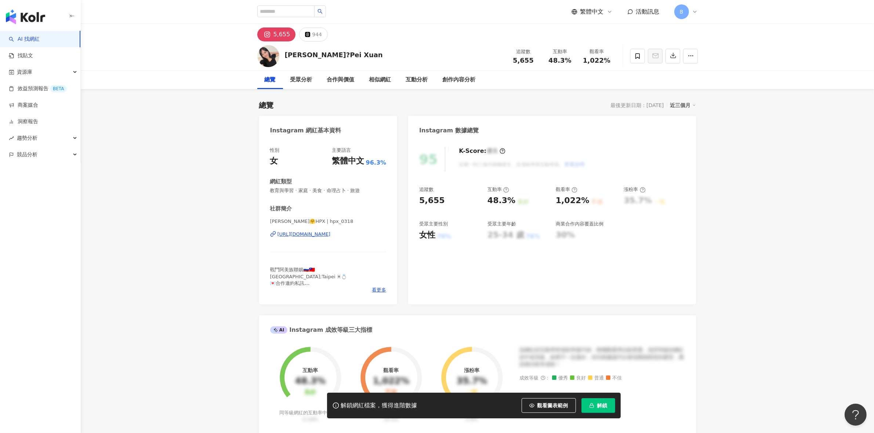
click at [331, 234] on div "[URL][DOMAIN_NAME]" at bounding box center [303, 234] width 53 height 7
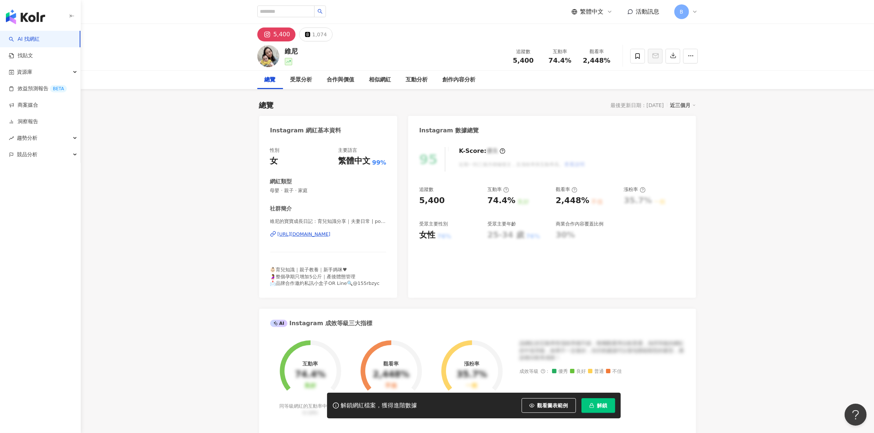
click at [331, 232] on div "https://www.instagram.com/pooh_life04/" at bounding box center [303, 234] width 53 height 7
click at [637, 61] on span at bounding box center [637, 56] width 15 height 15
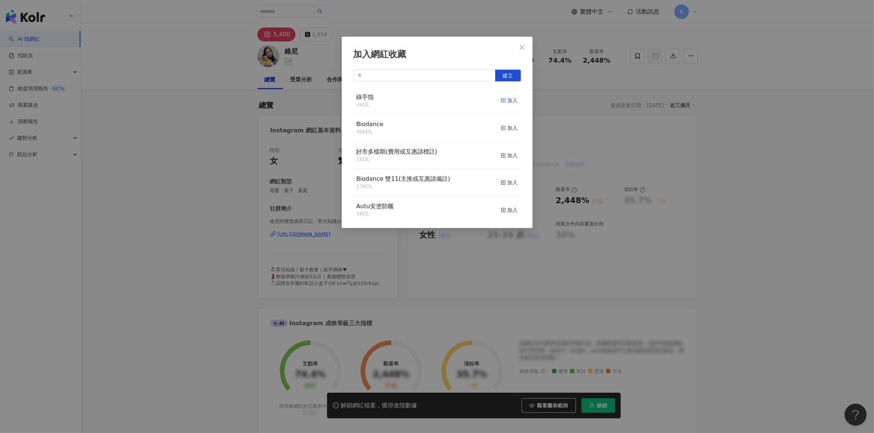
click at [501, 103] on rect "button" at bounding box center [503, 101] width 4 height 4
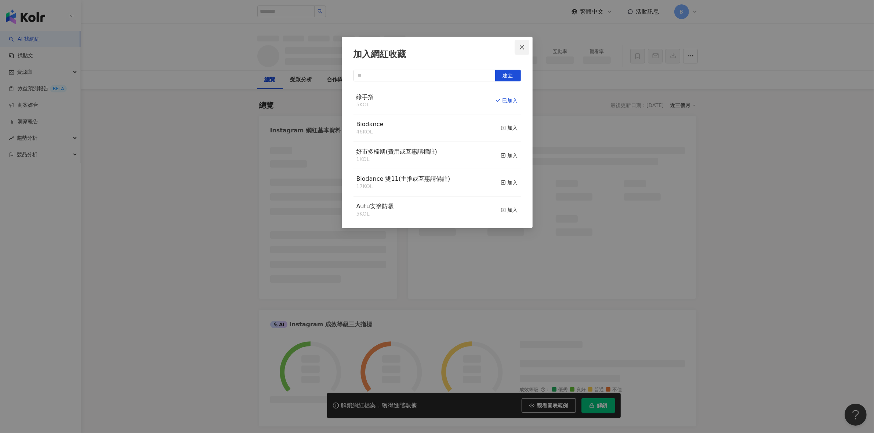
click at [520, 47] on icon "close" at bounding box center [522, 47] width 6 height 6
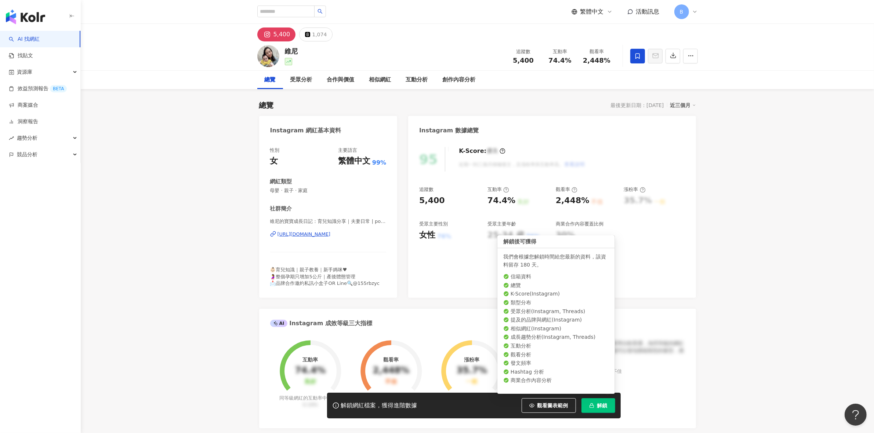
click at [601, 403] on span "解鎖" at bounding box center [602, 406] width 10 height 6
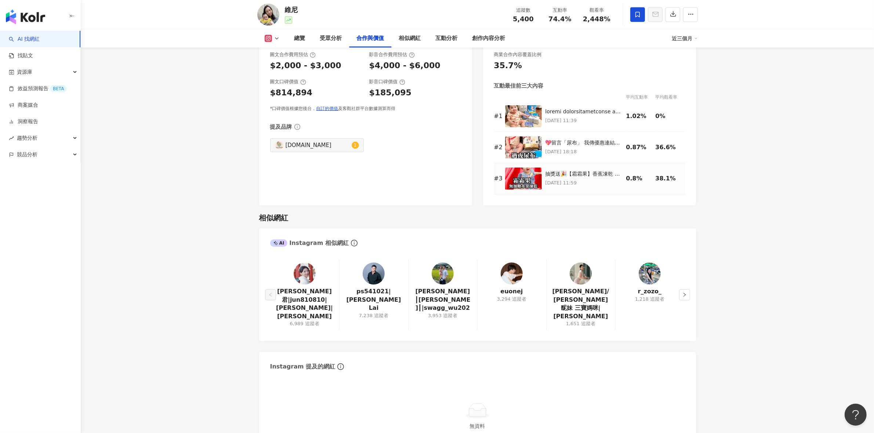
scroll to position [1055, 0]
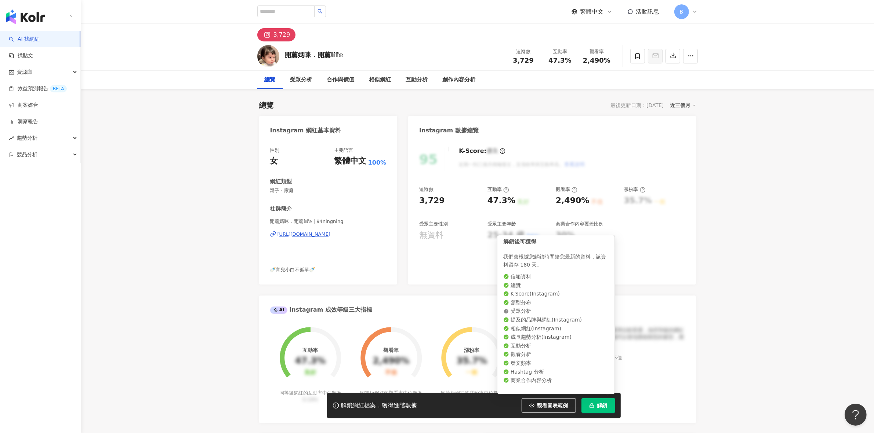
click at [600, 399] on button "解鎖" at bounding box center [598, 405] width 34 height 15
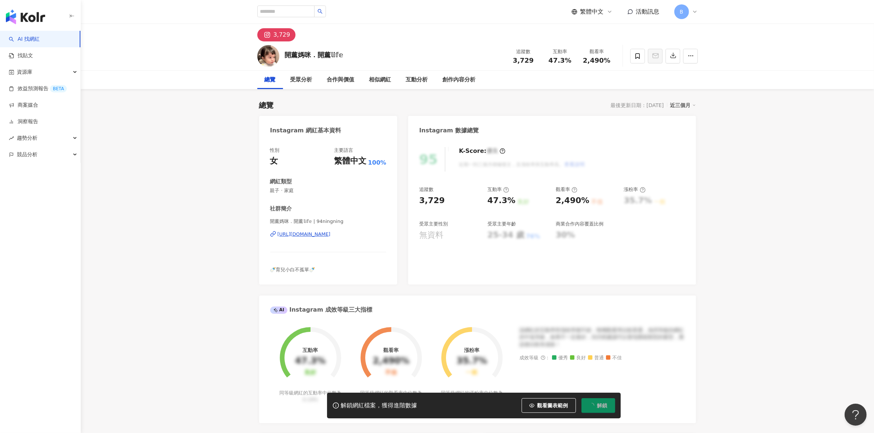
click at [331, 234] on div "[URL][DOMAIN_NAME]" at bounding box center [303, 234] width 53 height 7
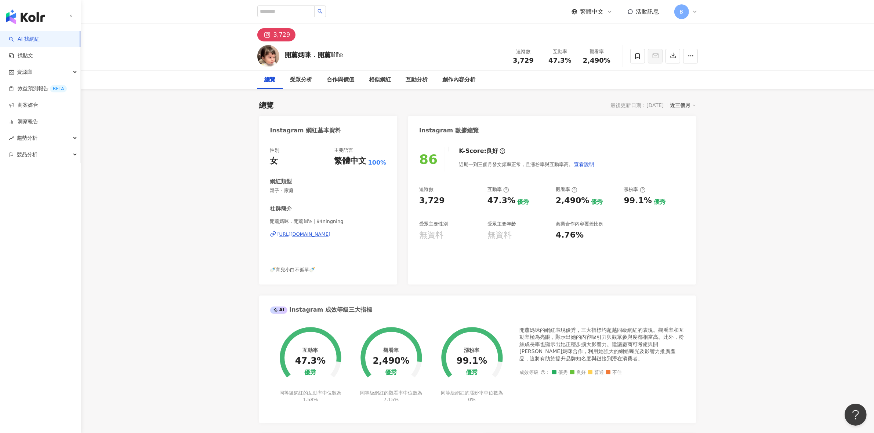
click at [637, 56] on icon at bounding box center [637, 56] width 7 height 7
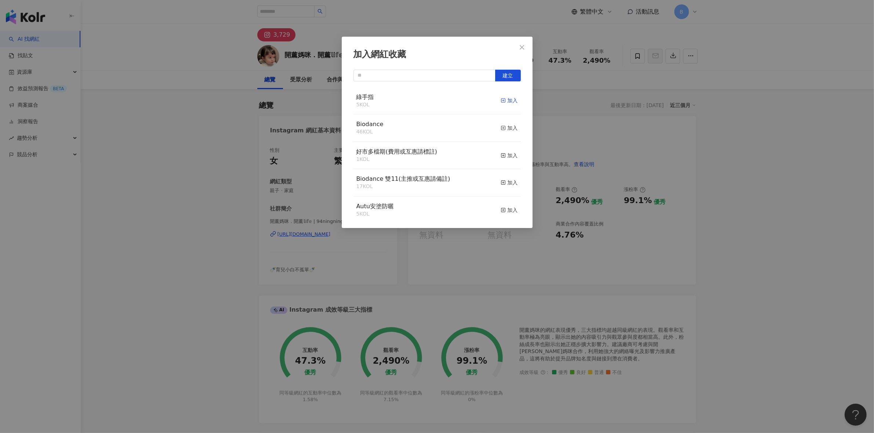
click at [507, 97] on div "加入" at bounding box center [508, 101] width 17 height 8
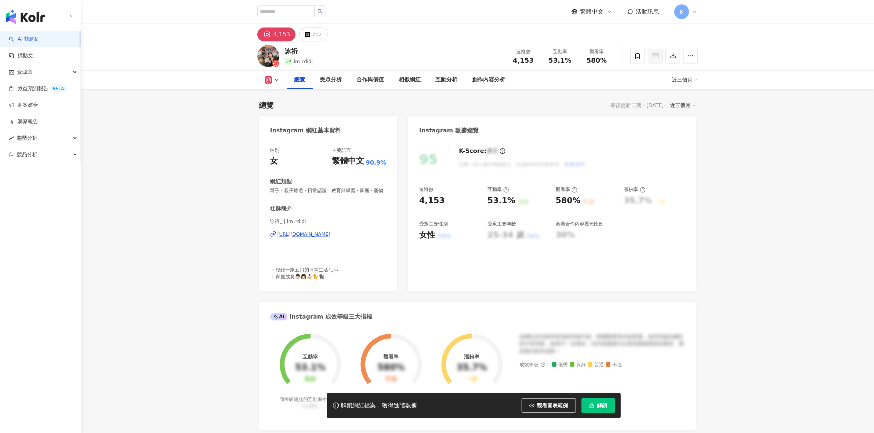
click at [322, 238] on div "[URL][DOMAIN_NAME]" at bounding box center [303, 234] width 53 height 7
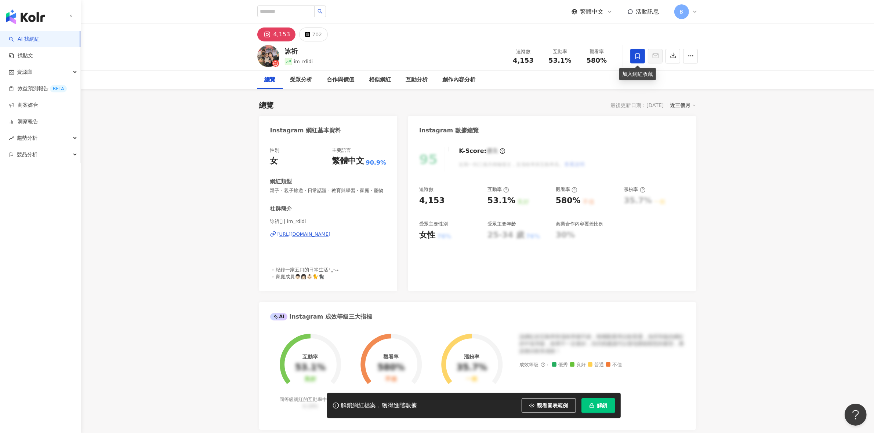
click at [635, 56] on icon at bounding box center [637, 56] width 4 height 6
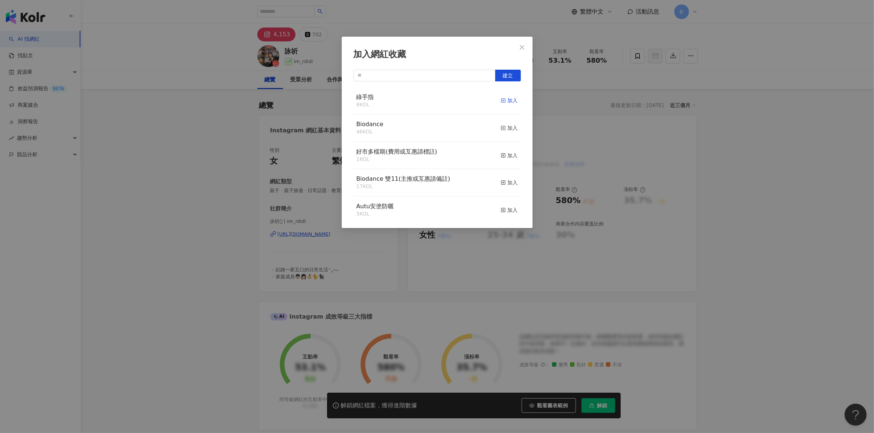
click at [500, 99] on div "加入" at bounding box center [508, 101] width 17 height 8
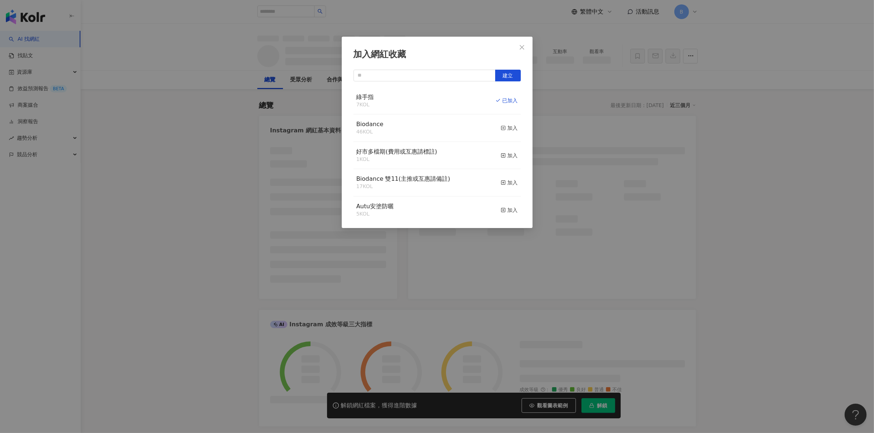
click at [518, 45] on span "Close" at bounding box center [521, 47] width 15 height 6
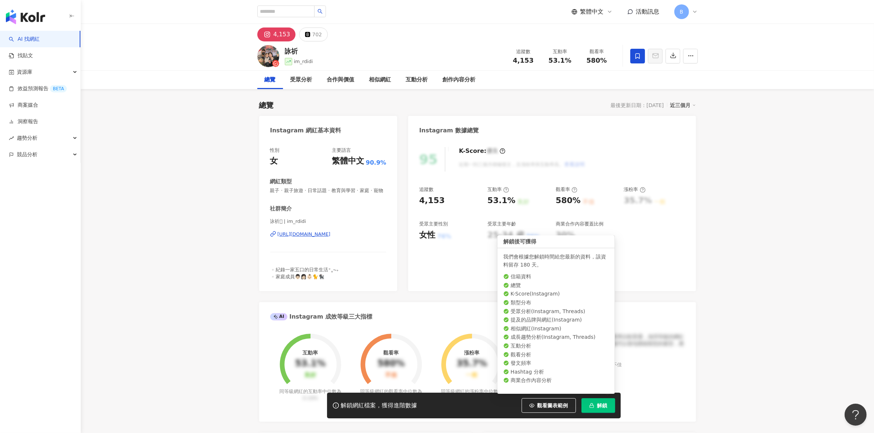
click at [610, 408] on button "解鎖" at bounding box center [598, 405] width 34 height 15
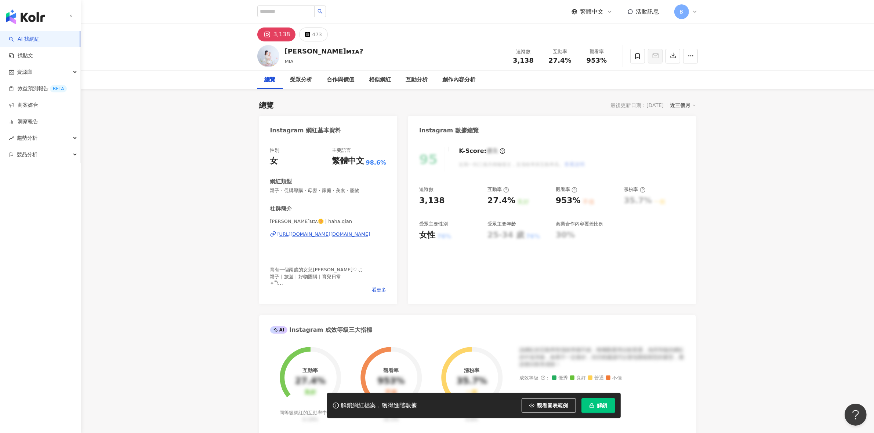
click at [342, 237] on div "https://www.instagram.com/haha.qian/" at bounding box center [323, 234] width 93 height 7
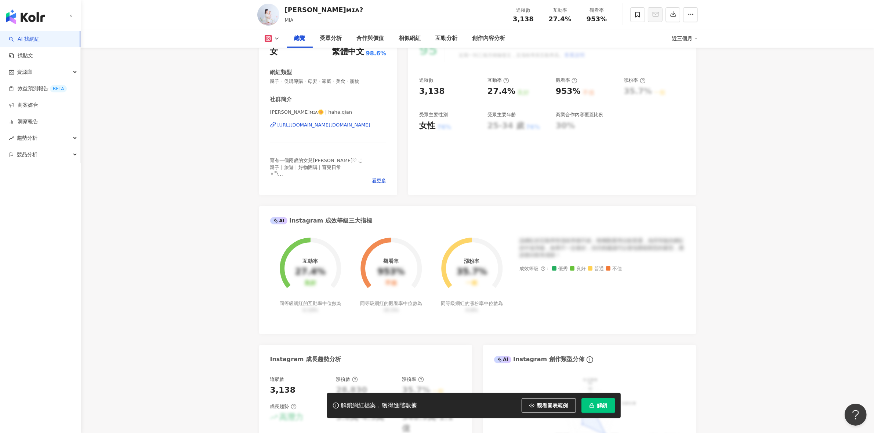
scroll to position [275, 0]
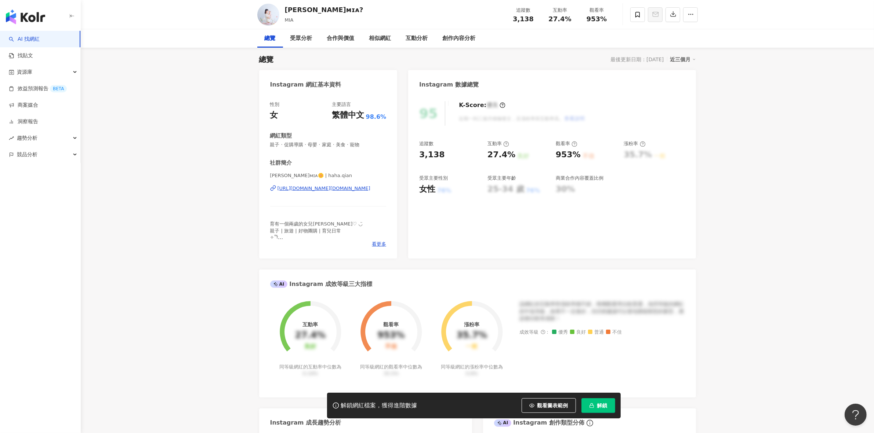
scroll to position [0, 0]
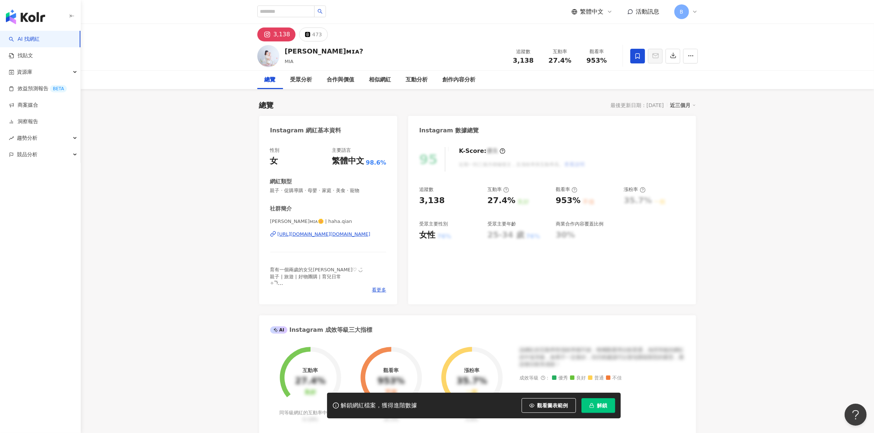
click at [638, 55] on icon at bounding box center [637, 56] width 7 height 7
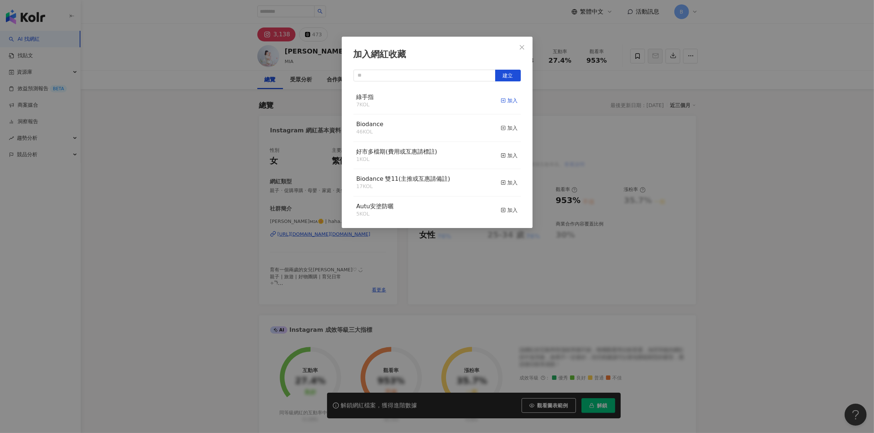
click at [506, 101] on div "加入" at bounding box center [508, 101] width 17 height 8
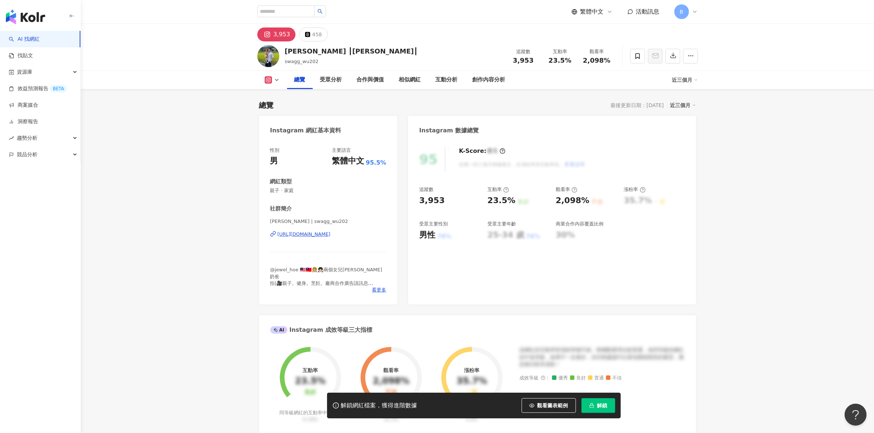
click at [331, 232] on div "https://www.instagram.com/swagg_wu202/" at bounding box center [303, 234] width 53 height 7
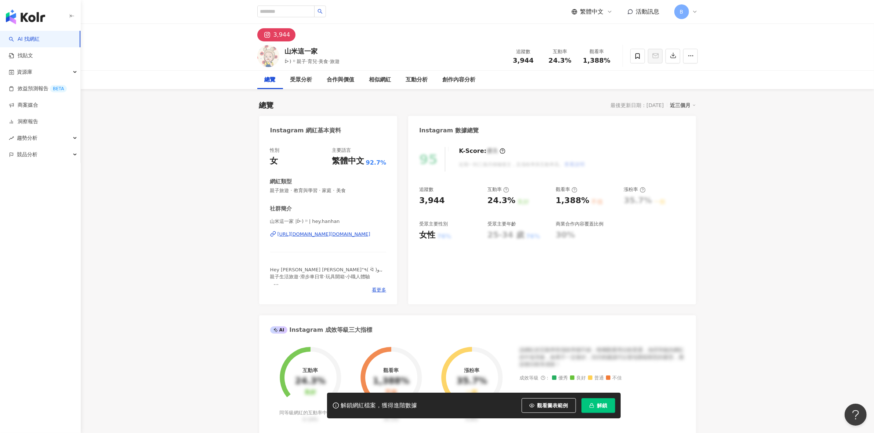
click at [355, 234] on div "[URL][DOMAIN_NAME][DOMAIN_NAME]" at bounding box center [323, 234] width 93 height 7
click at [590, 404] on icon "button" at bounding box center [591, 405] width 5 height 5
